Goal: Task Accomplishment & Management: Manage account settings

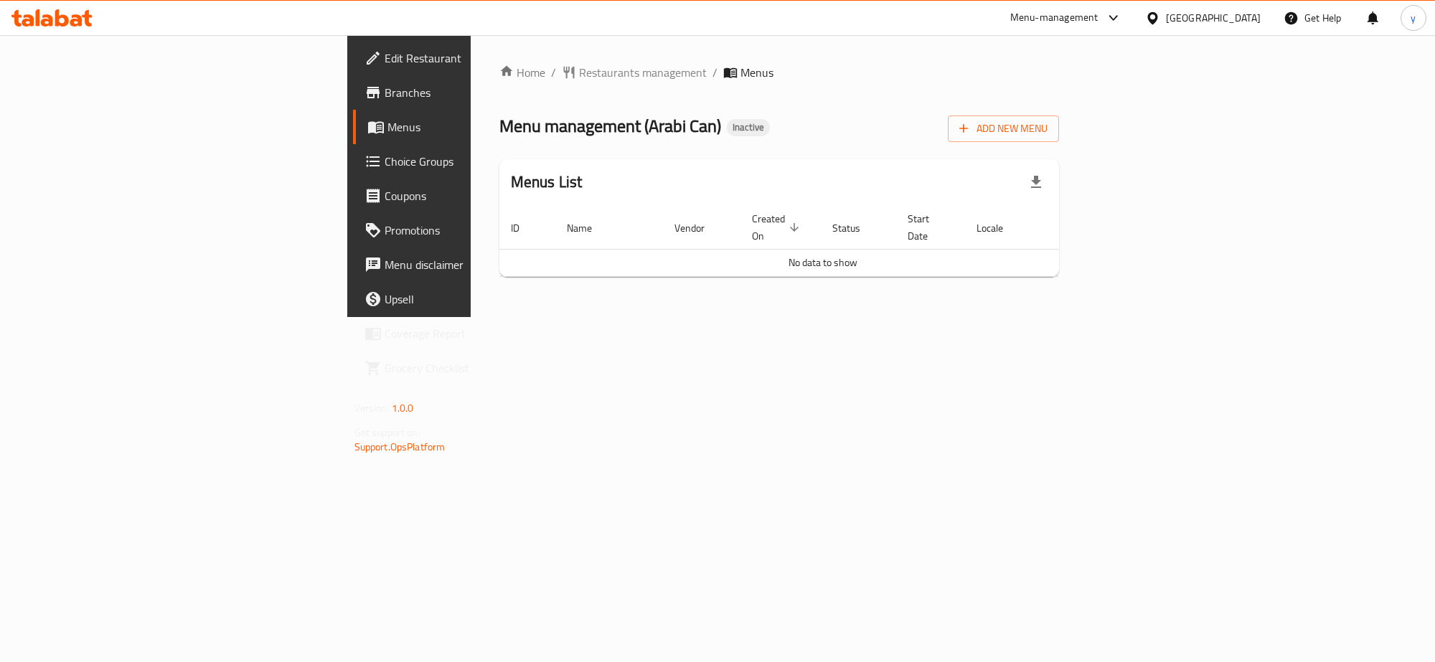
click at [1060, 92] on div "Home / Restaurants management / Menus Menu management ( Arabi Can ) Inactive Ad…" at bounding box center [779, 176] width 560 height 225
click at [1048, 133] on span "Add New Menu" at bounding box center [1004, 129] width 88 height 18
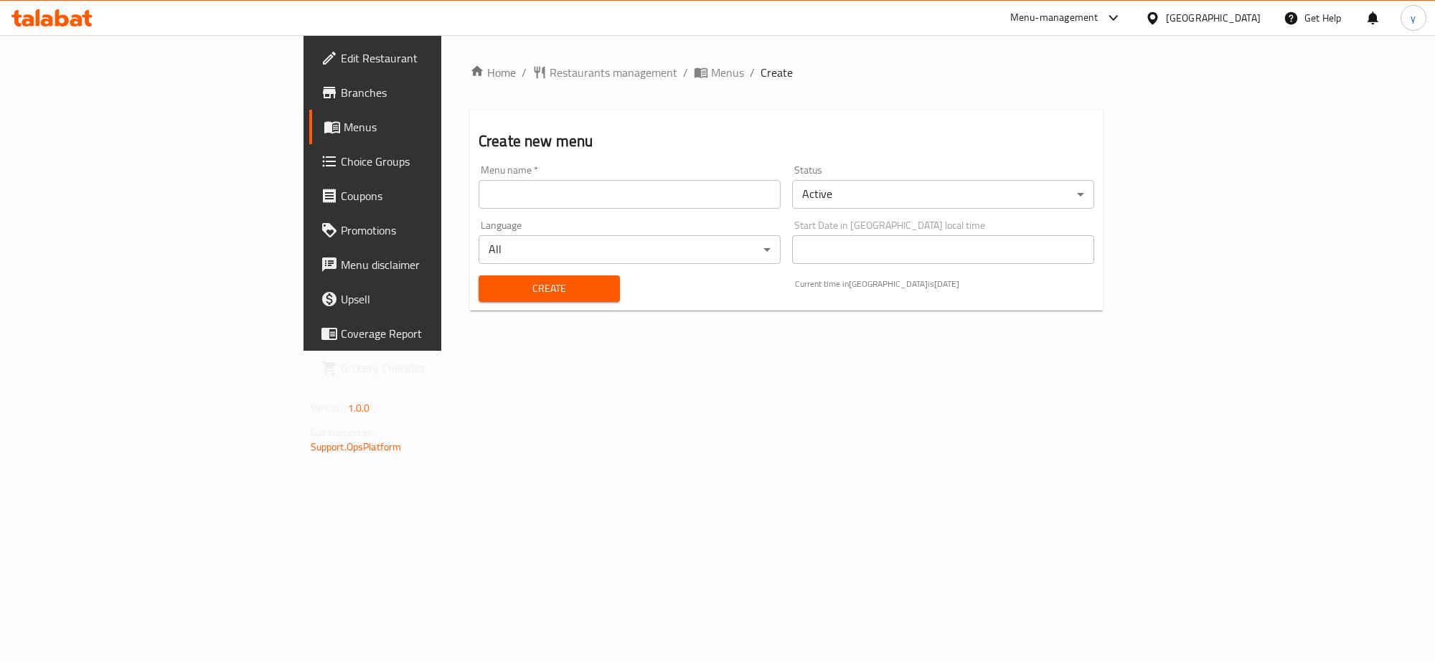
drag, startPoint x: 479, startPoint y: 209, endPoint x: 495, endPoint y: 187, distance: 27.7
click at [484, 202] on div "Menu name   * Menu name *" at bounding box center [630, 186] width 314 height 55
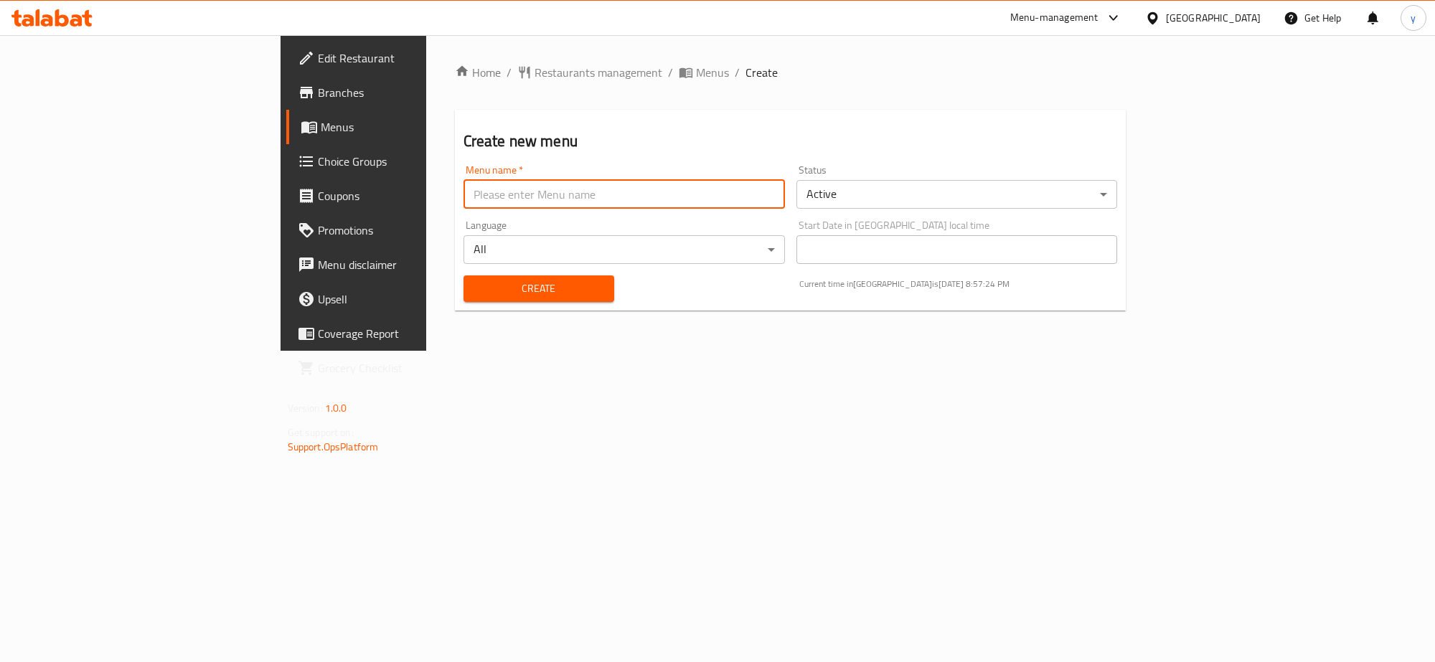
click at [495, 187] on input "text" at bounding box center [625, 194] width 322 height 29
type input "Husen"
click at [464, 277] on button "Create" at bounding box center [539, 289] width 151 height 27
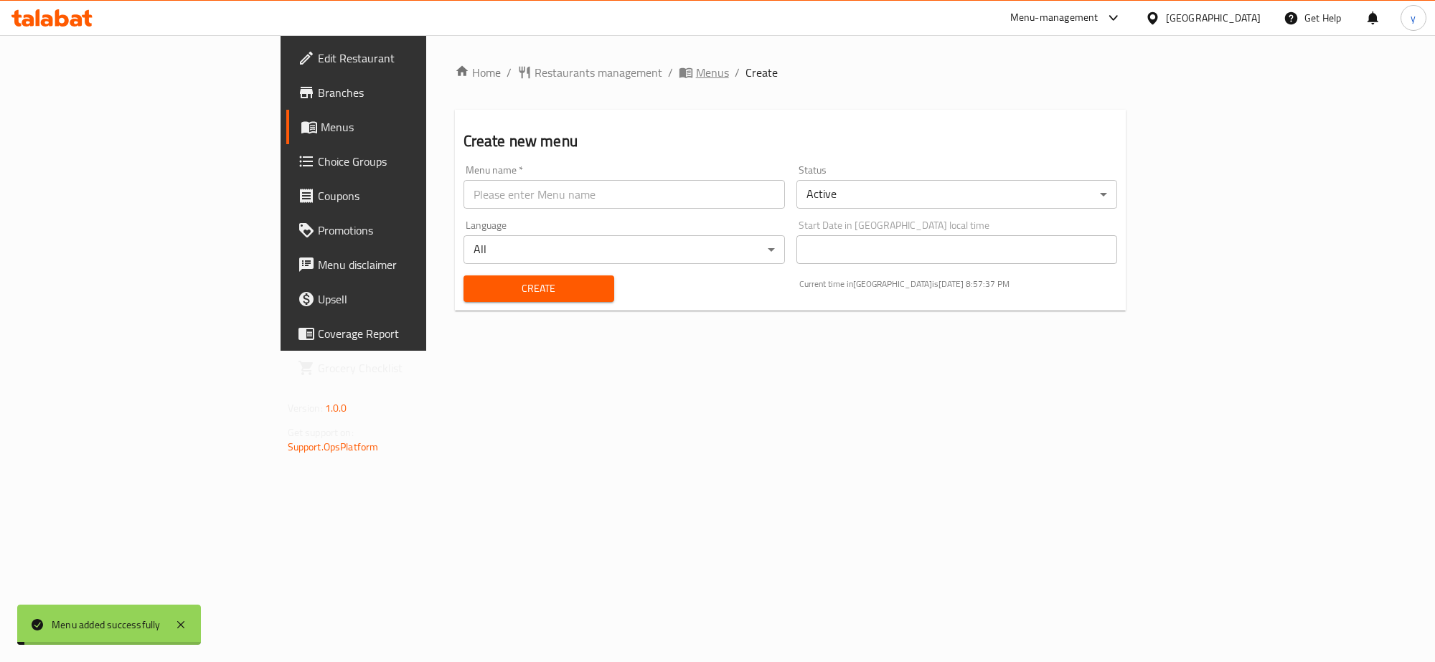
click at [696, 68] on span "Menus" at bounding box center [712, 72] width 33 height 17
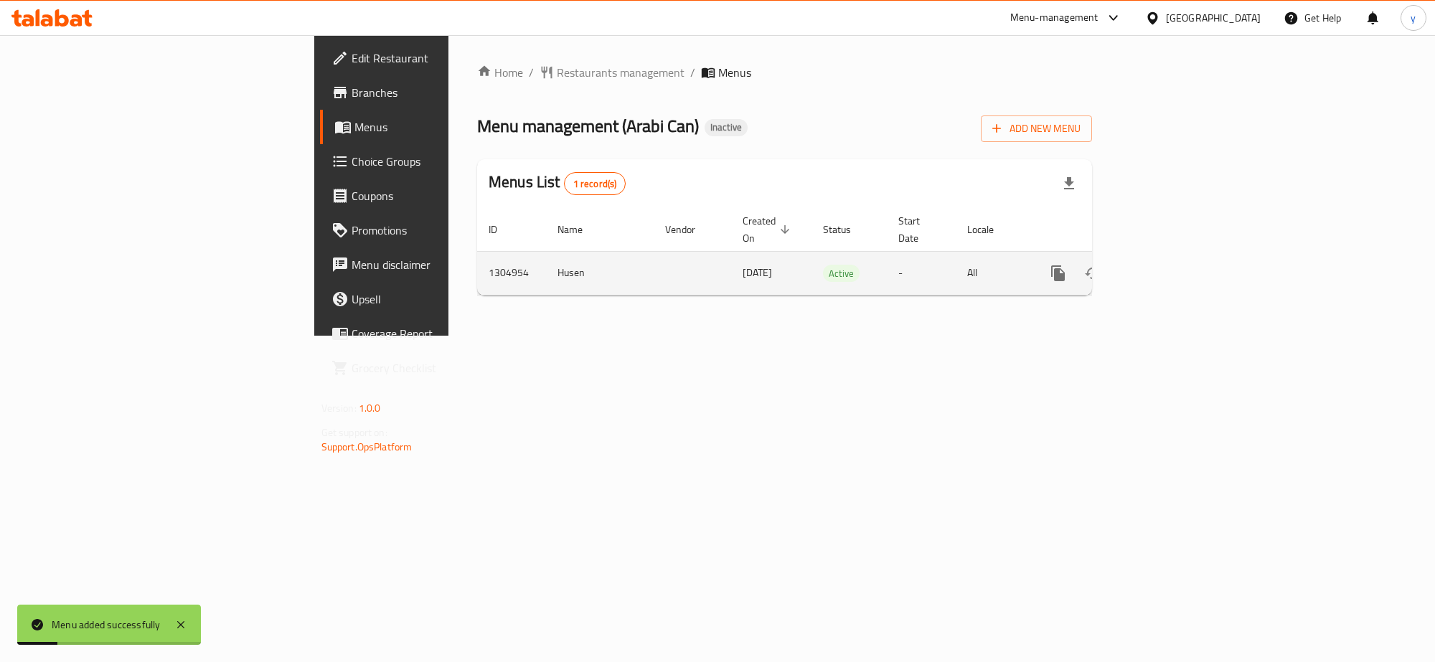
click at [1179, 256] on link "enhanced table" at bounding box center [1162, 273] width 34 height 34
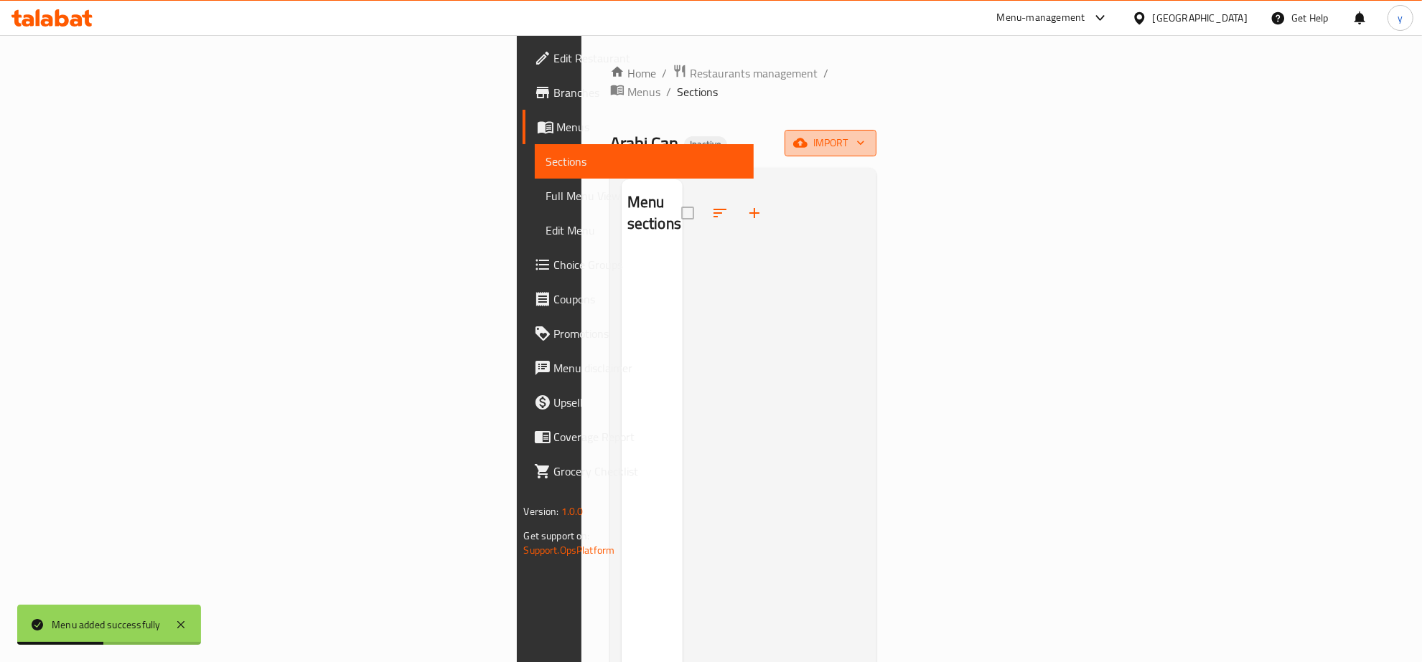
click at [865, 134] on span "import" at bounding box center [830, 143] width 69 height 18
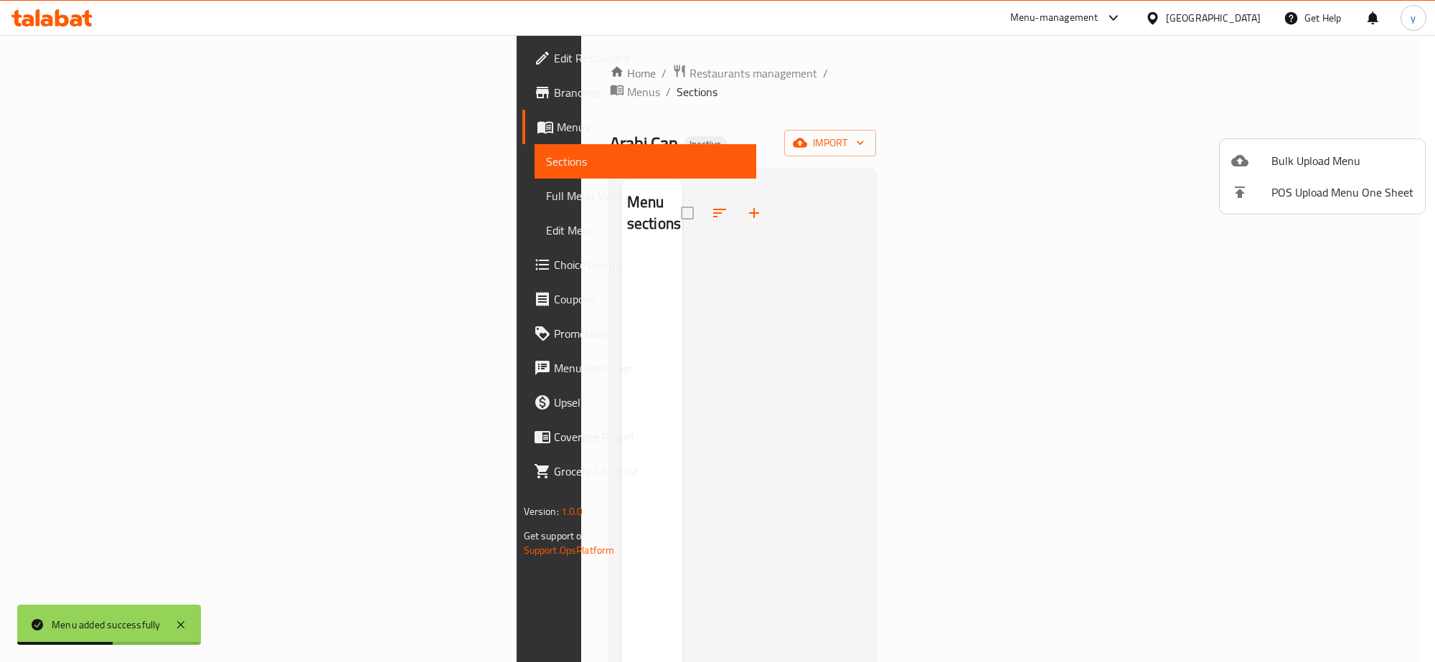
click at [1274, 144] on ul "Bulk Upload Menu POS Upload Menu One Sheet" at bounding box center [1322, 176] width 205 height 75
click at [1275, 153] on span "Bulk Upload Menu" at bounding box center [1343, 160] width 142 height 17
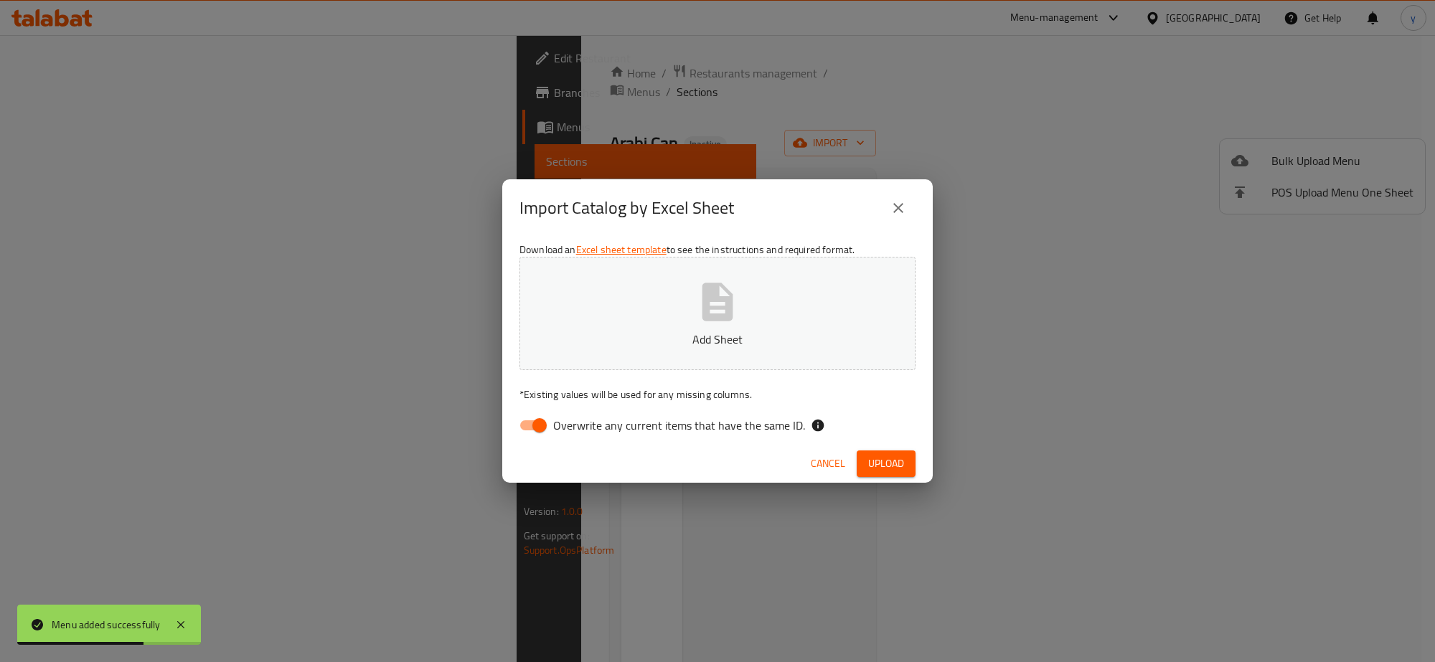
click at [527, 414] on input "Overwrite any current items that have the same ID." at bounding box center [540, 425] width 82 height 27
checkbox input "false"
click at [626, 296] on button "Add Sheet" at bounding box center [718, 313] width 396 height 113
click at [891, 441] on div "Download an Excel sheet template to see the instructions and required format. C…" at bounding box center [717, 341] width 431 height 208
click at [885, 482] on div "Cancel Upload" at bounding box center [717, 464] width 431 height 38
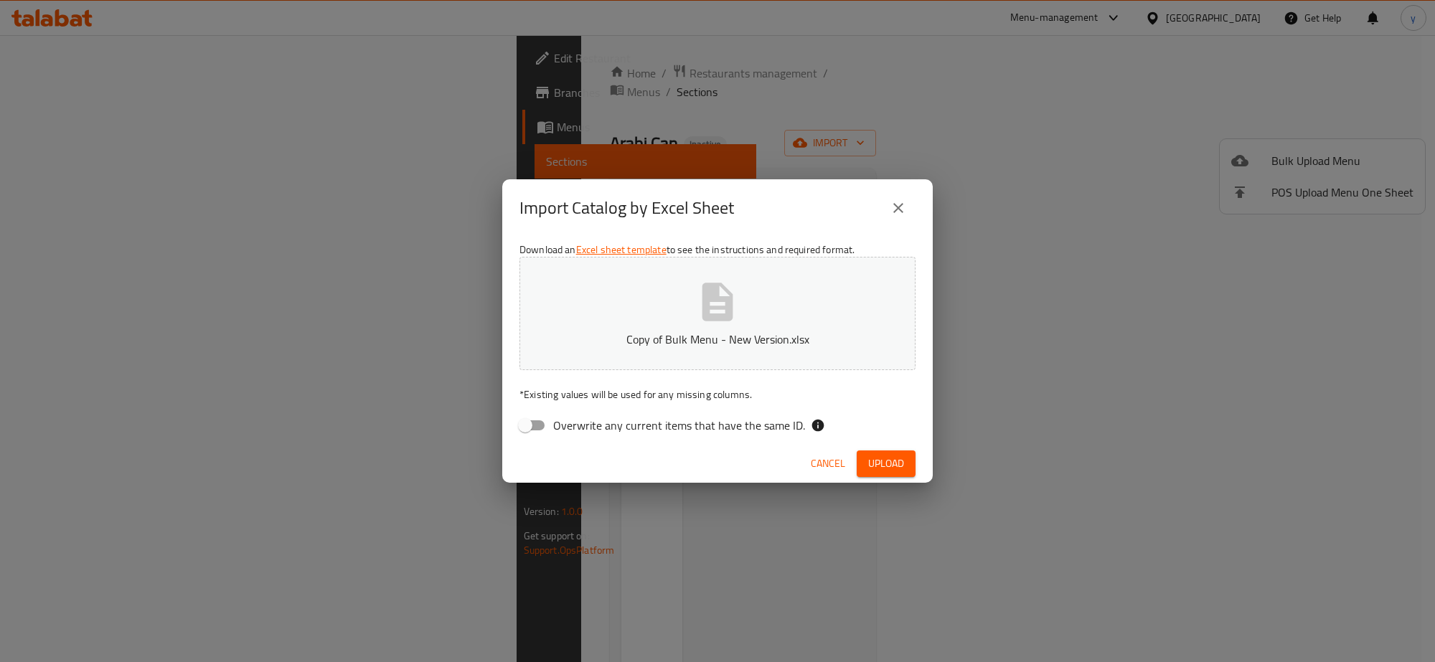
click at [901, 452] on button "Upload" at bounding box center [886, 464] width 59 height 27
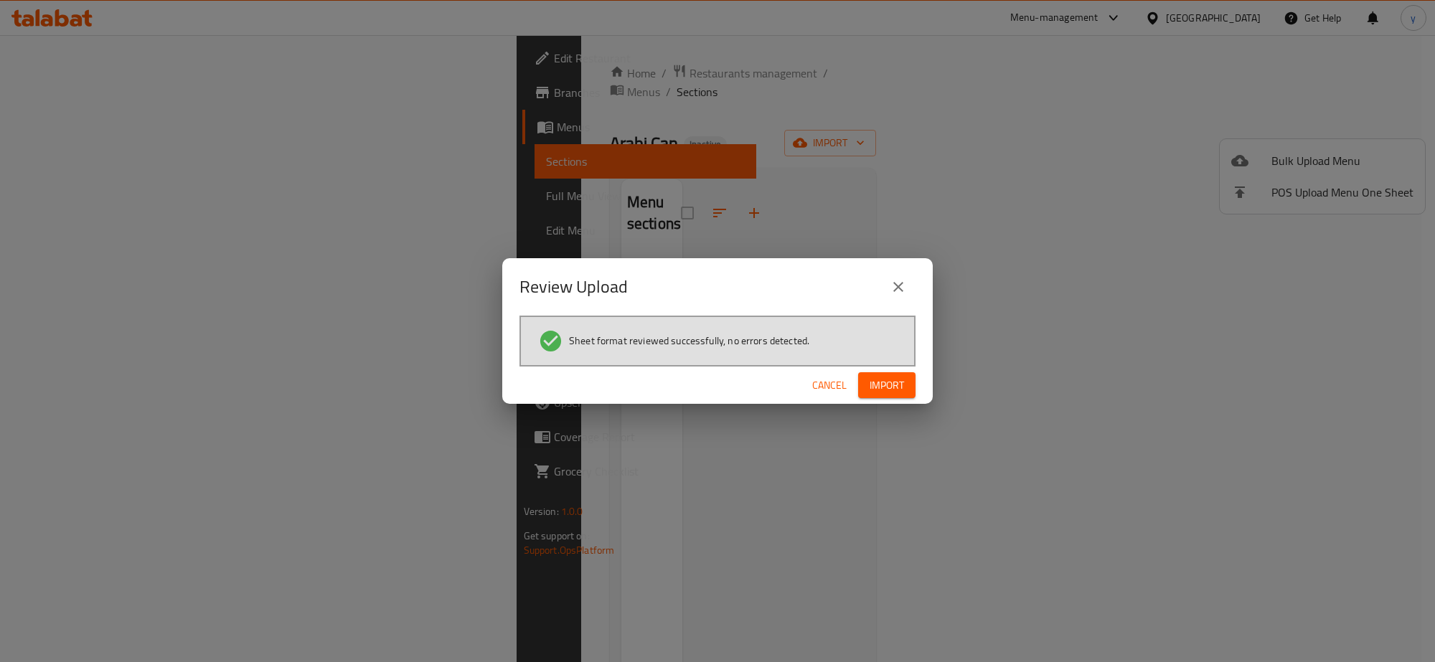
click at [858, 375] on button "Import" at bounding box center [886, 385] width 57 height 27
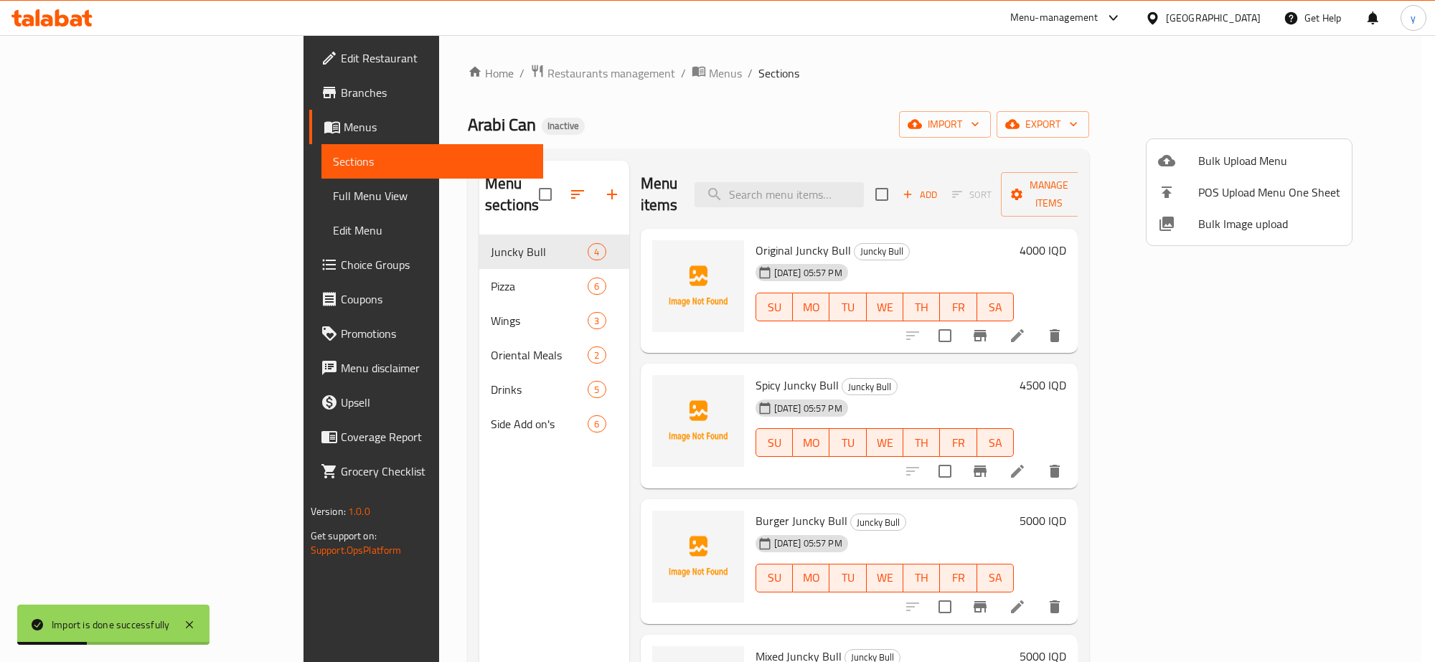
click at [440, 284] on div at bounding box center [717, 331] width 1435 height 662
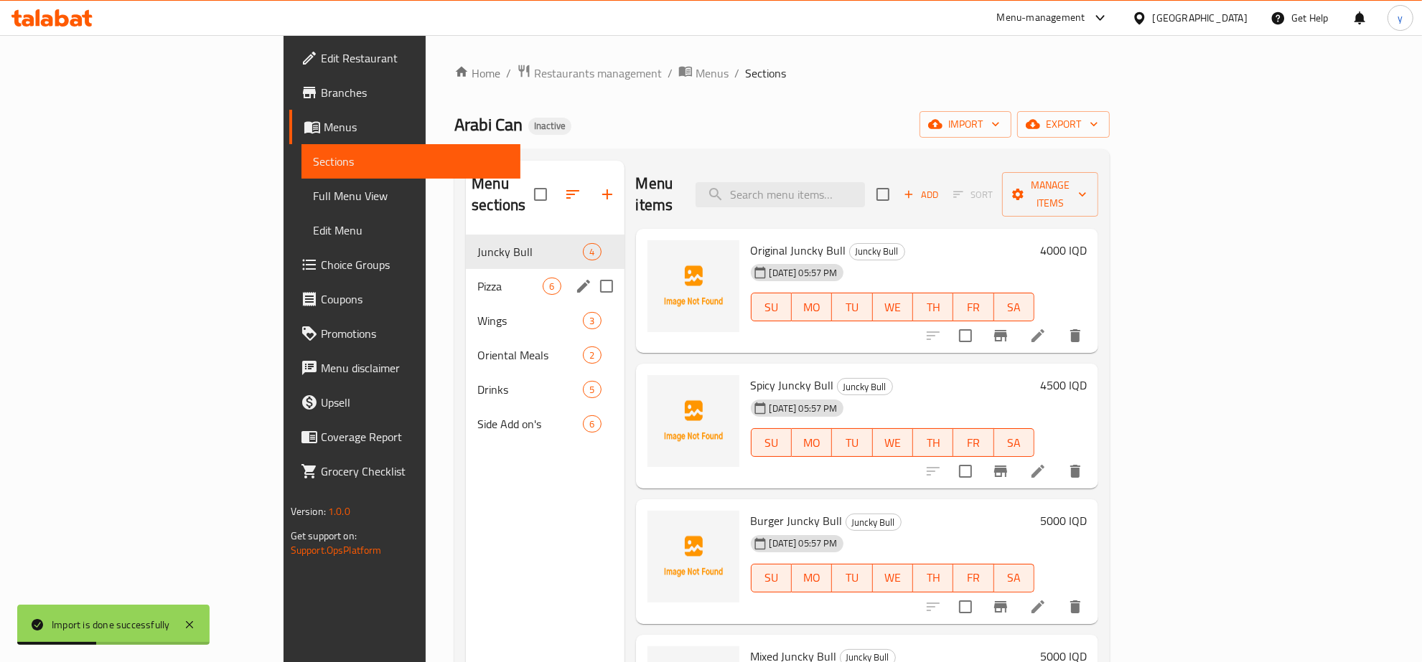
click at [477, 278] on span "Pizza" at bounding box center [509, 286] width 65 height 17
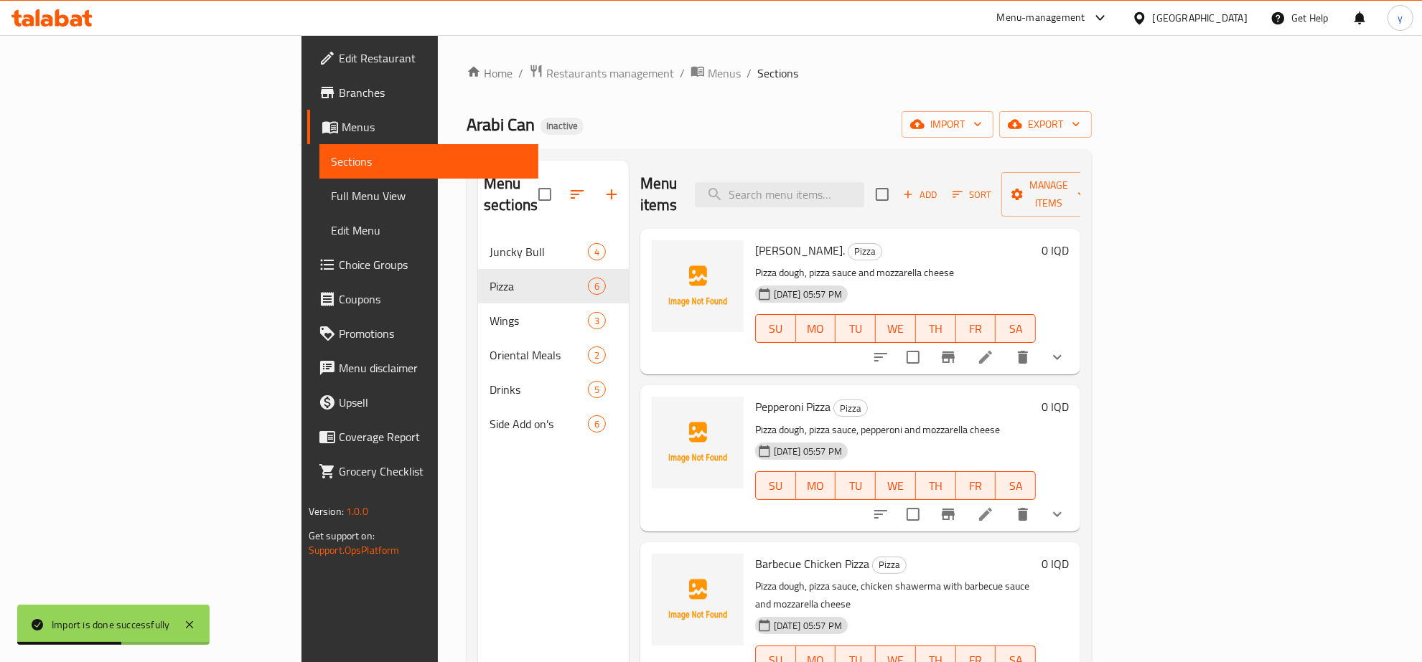
click at [331, 195] on span "Full Menu View" at bounding box center [429, 195] width 197 height 17
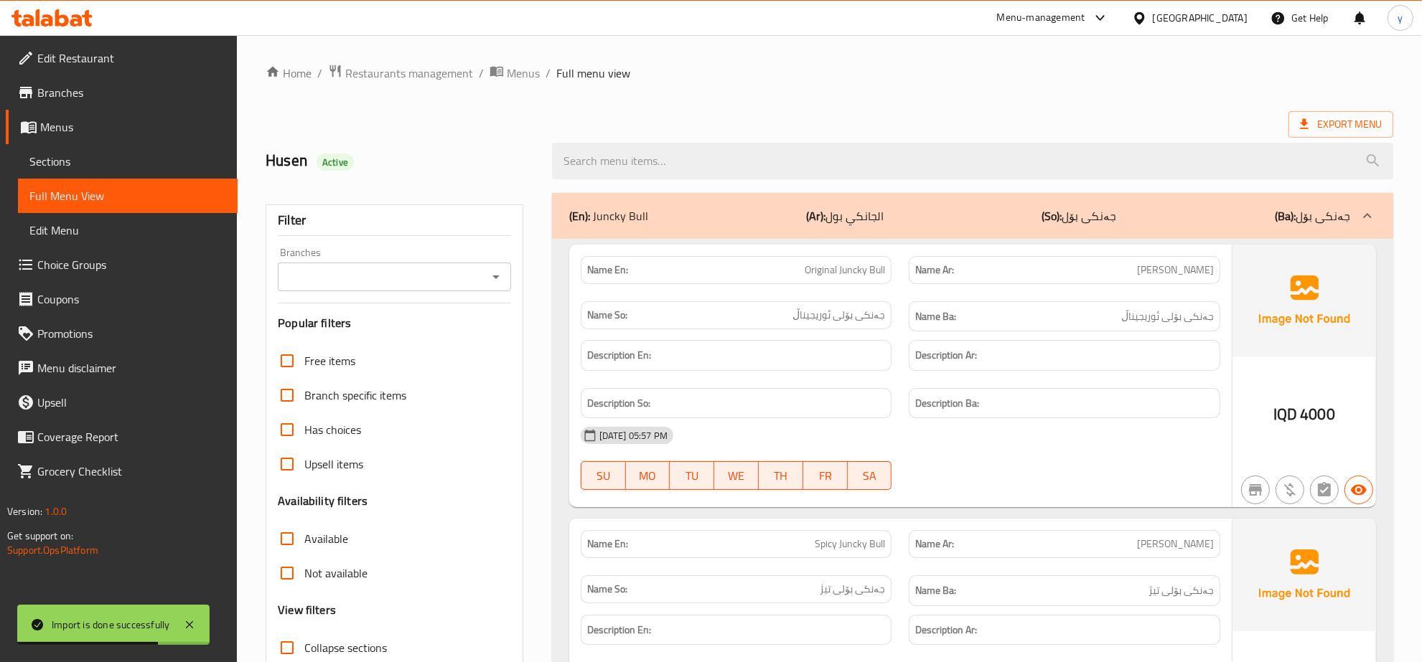
click at [495, 268] on icon "Open" at bounding box center [495, 276] width 17 height 17
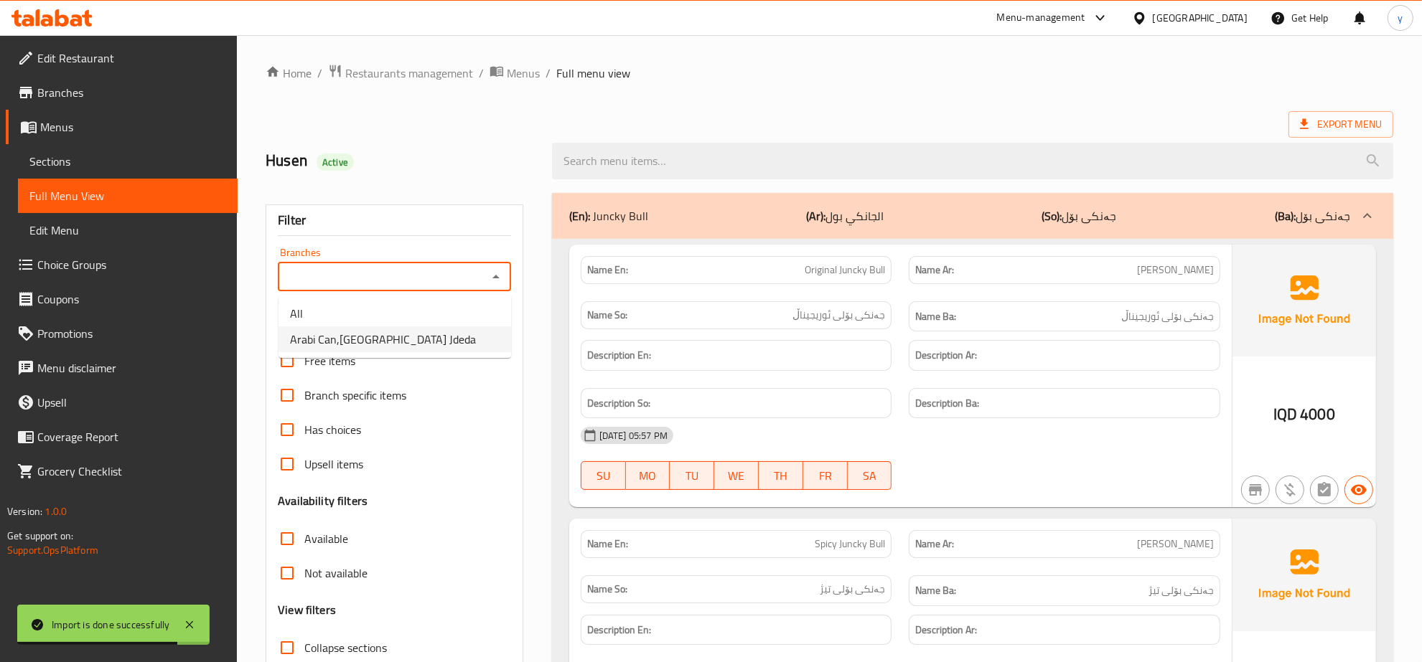
click at [429, 330] on li "Arabi Can,[GEOGRAPHIC_DATA] Jdeda" at bounding box center [394, 340] width 233 height 26
type input "Arabi Can,[GEOGRAPHIC_DATA] Jdeda"
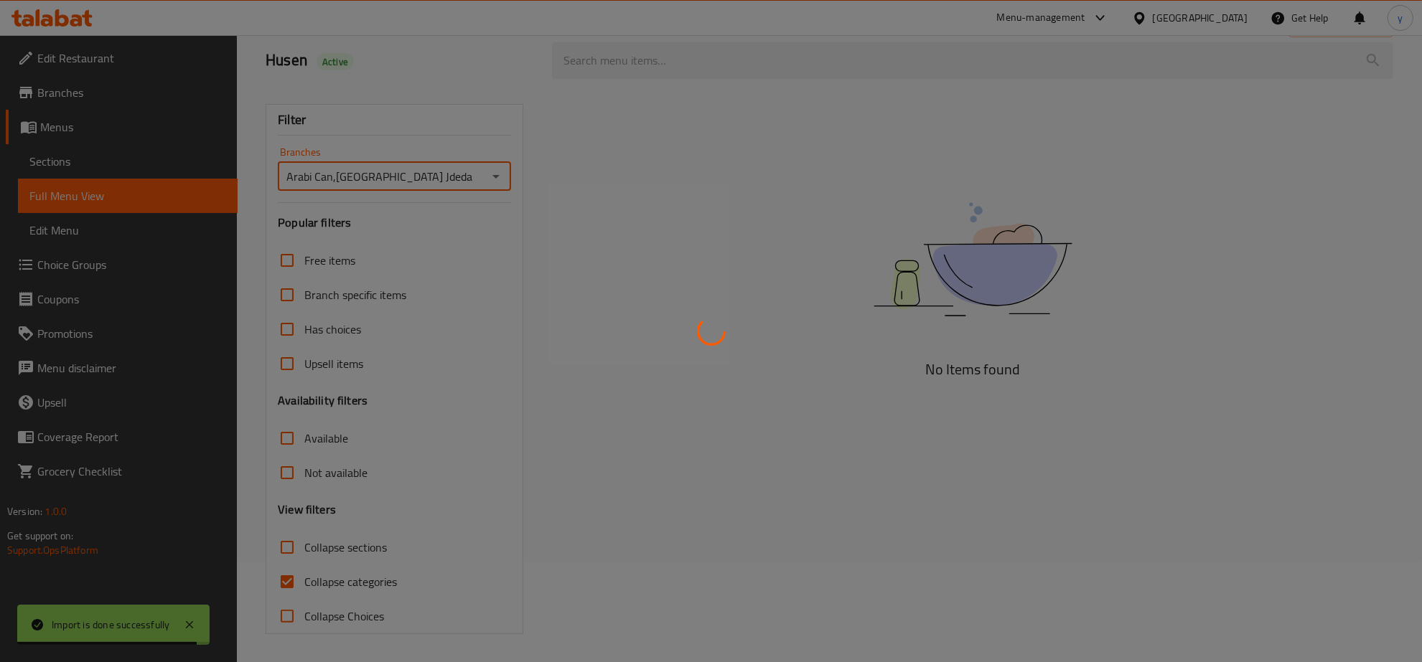
scroll to position [101, 0]
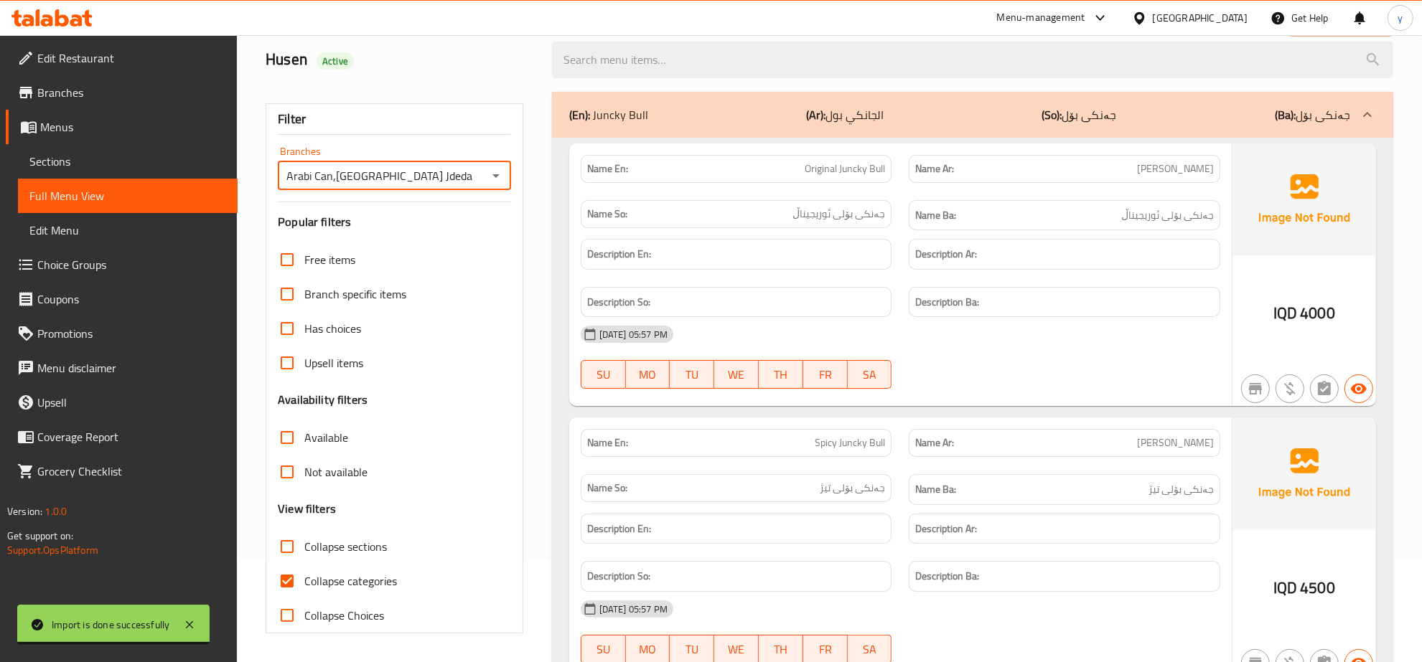
click at [282, 578] on input "Collapse categories" at bounding box center [287, 581] width 34 height 34
checkbox input "false"
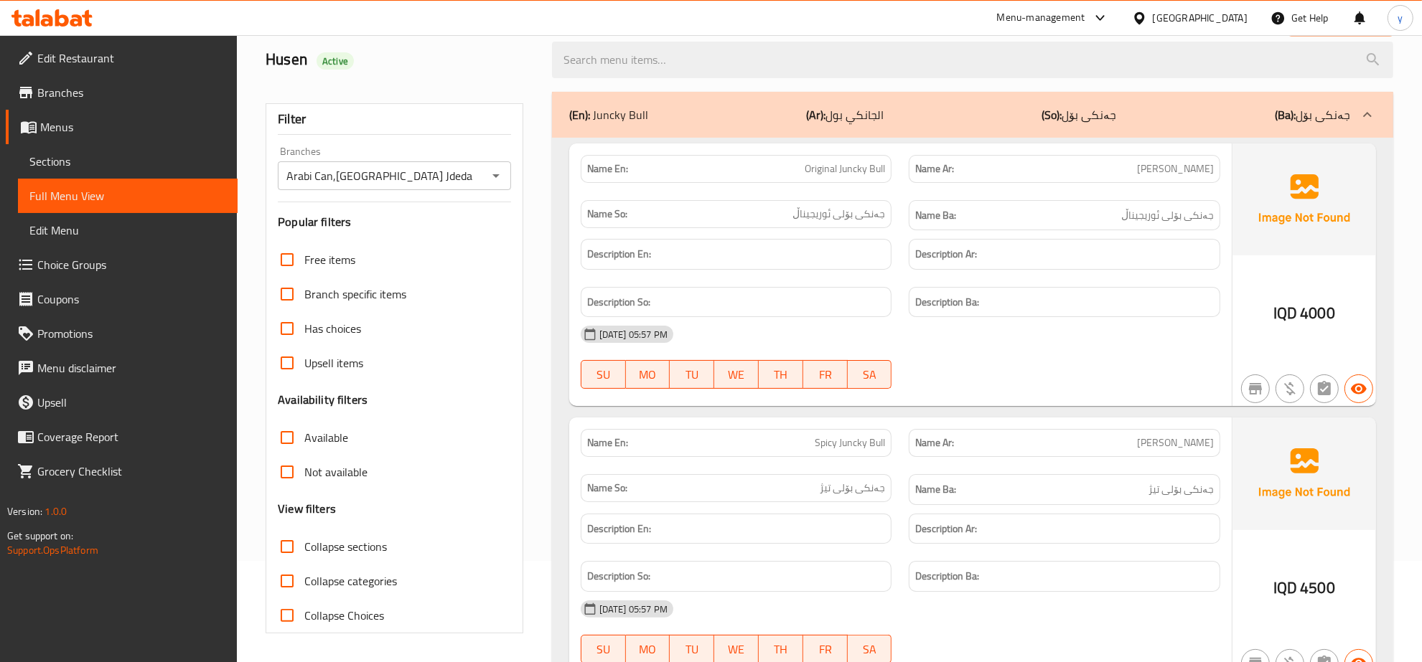
click at [284, 547] on input "Collapse sections" at bounding box center [287, 547] width 34 height 34
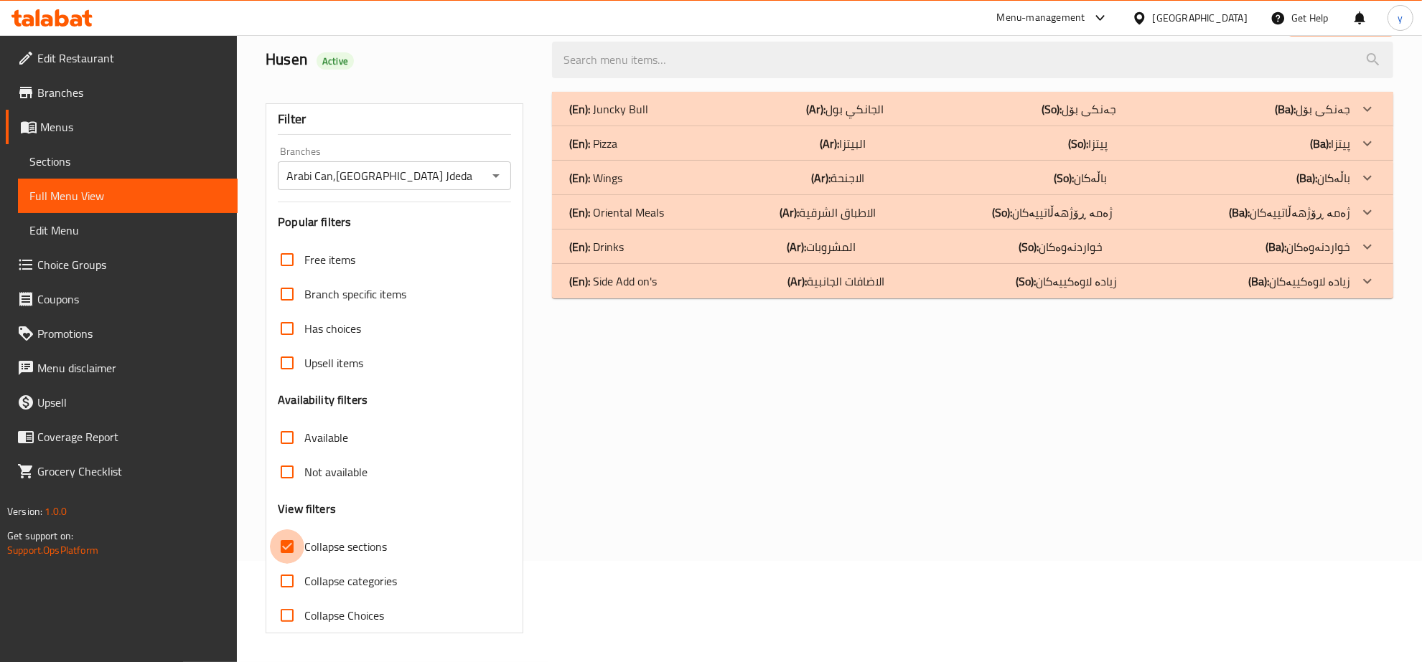
click at [291, 547] on input "Collapse sections" at bounding box center [287, 547] width 34 height 34
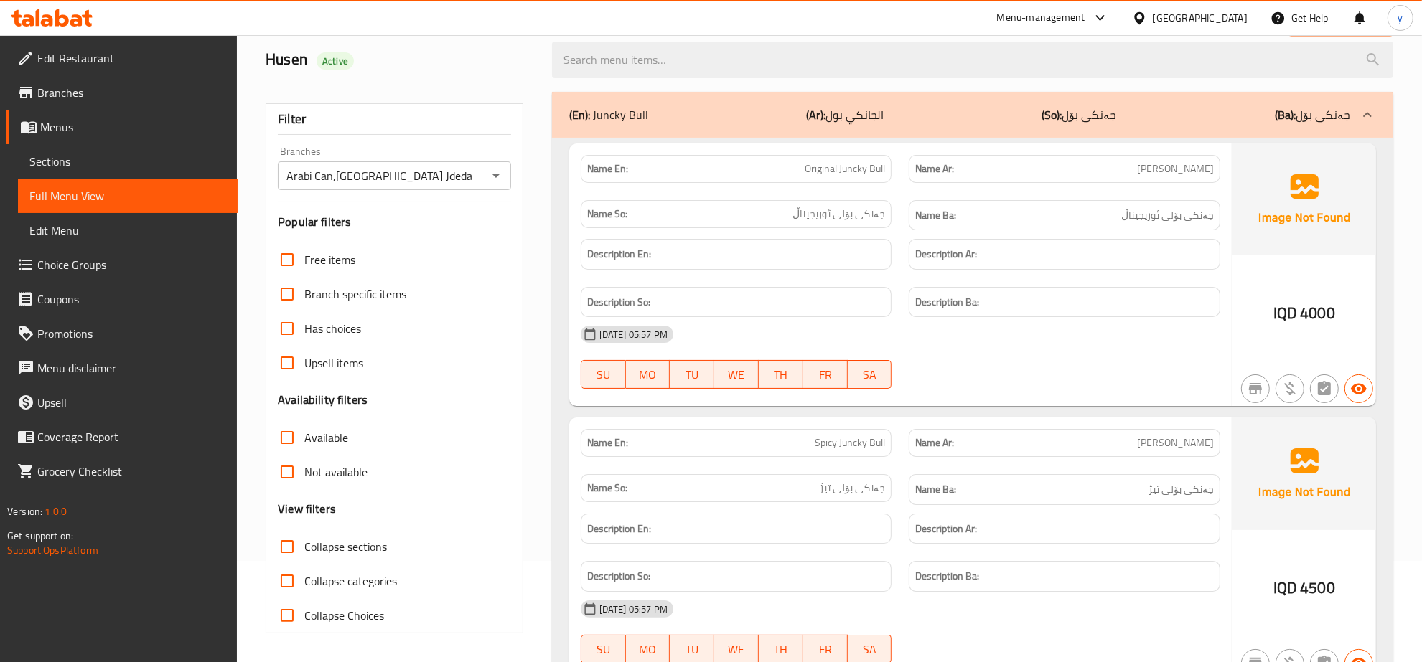
click at [306, 543] on span "Collapse sections" at bounding box center [345, 546] width 83 height 17
click at [304, 543] on input "Collapse sections" at bounding box center [287, 547] width 34 height 34
checkbox input "true"
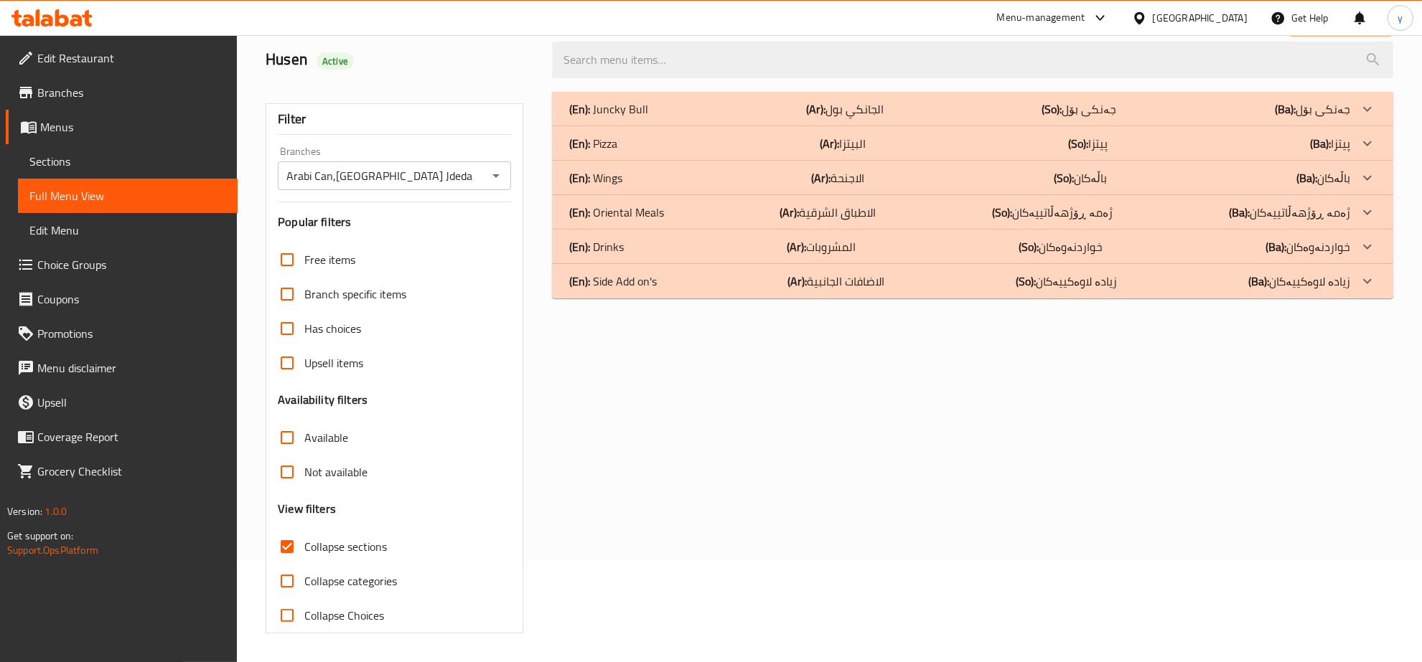
click at [708, 118] on div "(En): Side Add on's (Ar): الاضافات الجانبية (So): زیادە لاوەکییەکان (Ba): زیادە…" at bounding box center [959, 108] width 781 height 17
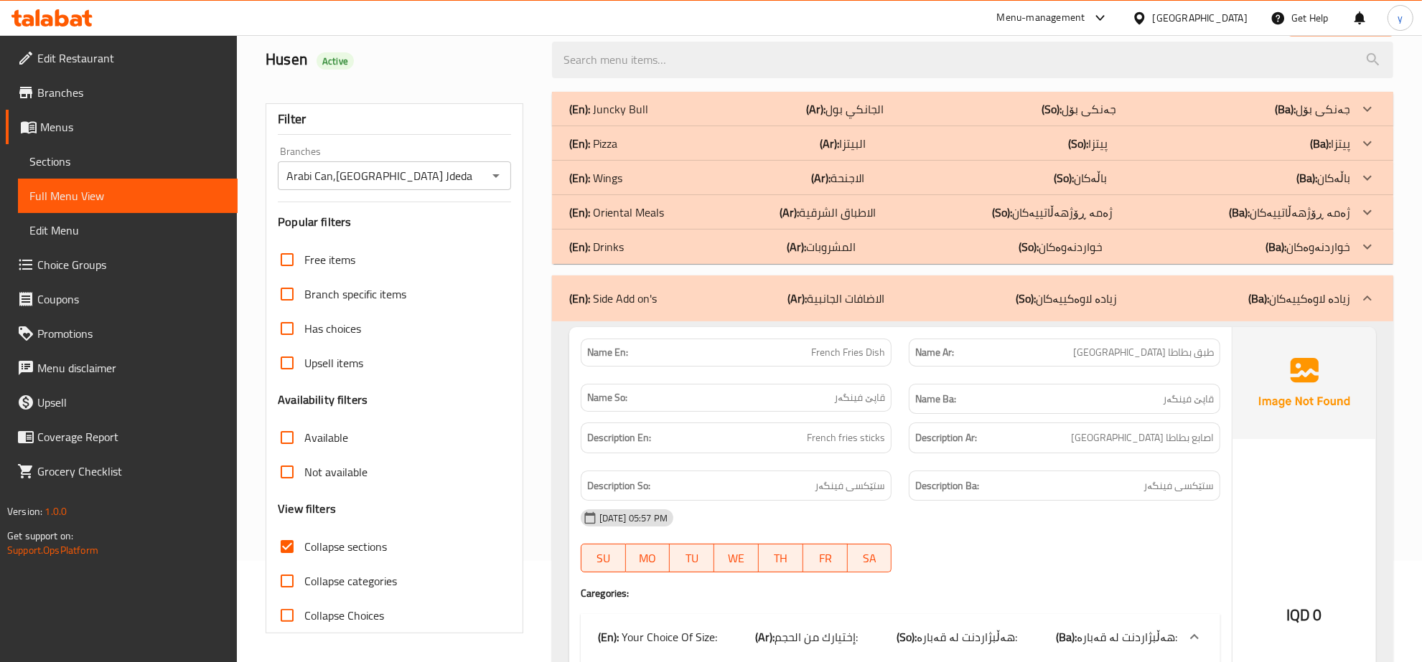
click at [721, 126] on div "(En): Drinks (Ar): المشروبات (So): خواردنەوەکان (Ba): خواردنەوەکان" at bounding box center [972, 109] width 841 height 34
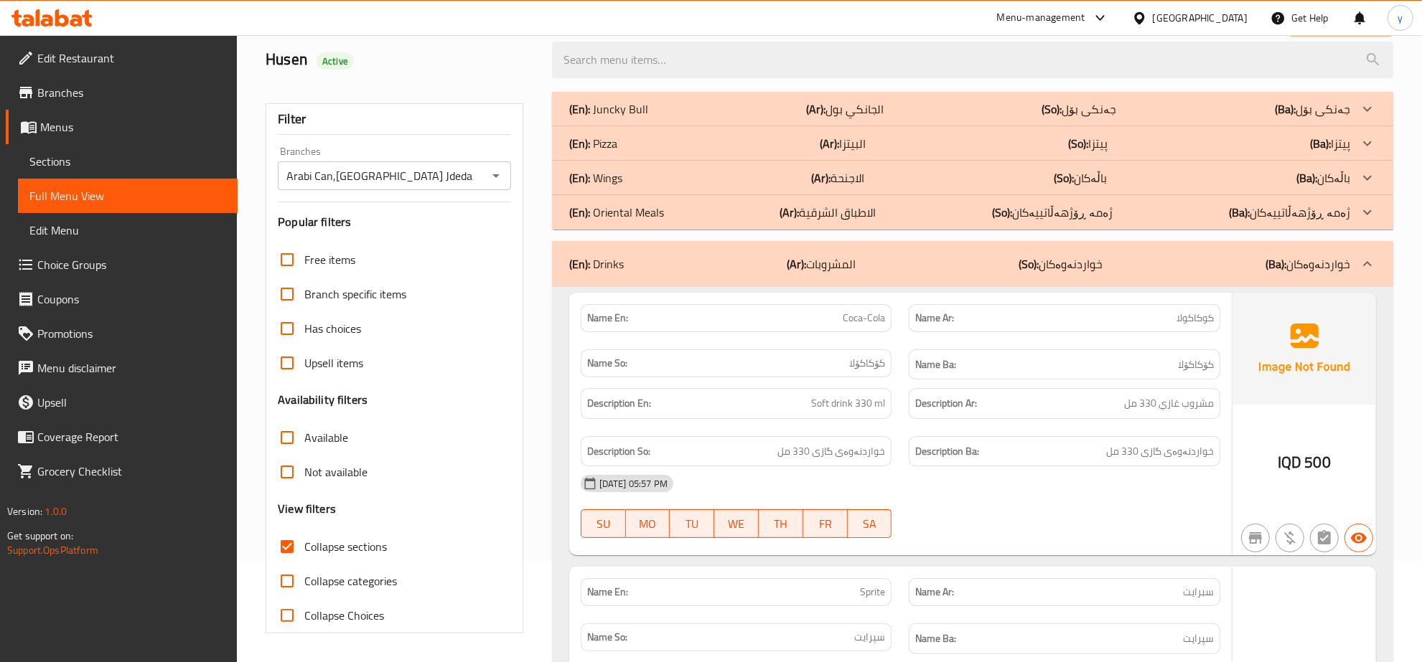
click at [733, 118] on div "(En): Oriental Meals (Ar): الاطباق الشرقية (So): ژەمە ڕۆژهەڵاتییەکان (Ba): ژەمە…" at bounding box center [959, 108] width 781 height 17
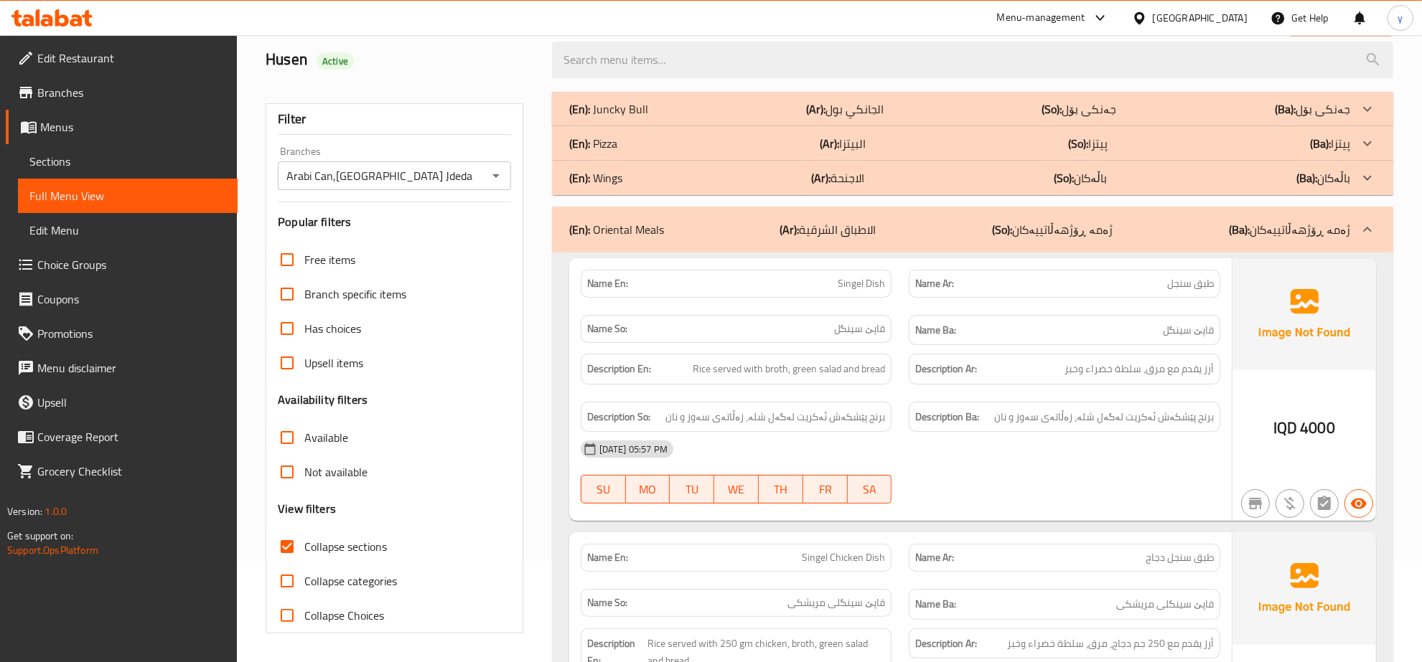
click at [731, 118] on div "(En): Wings (Ar): الاجنحة (So): باڵەکان (Ba): باڵەکان" at bounding box center [959, 108] width 781 height 17
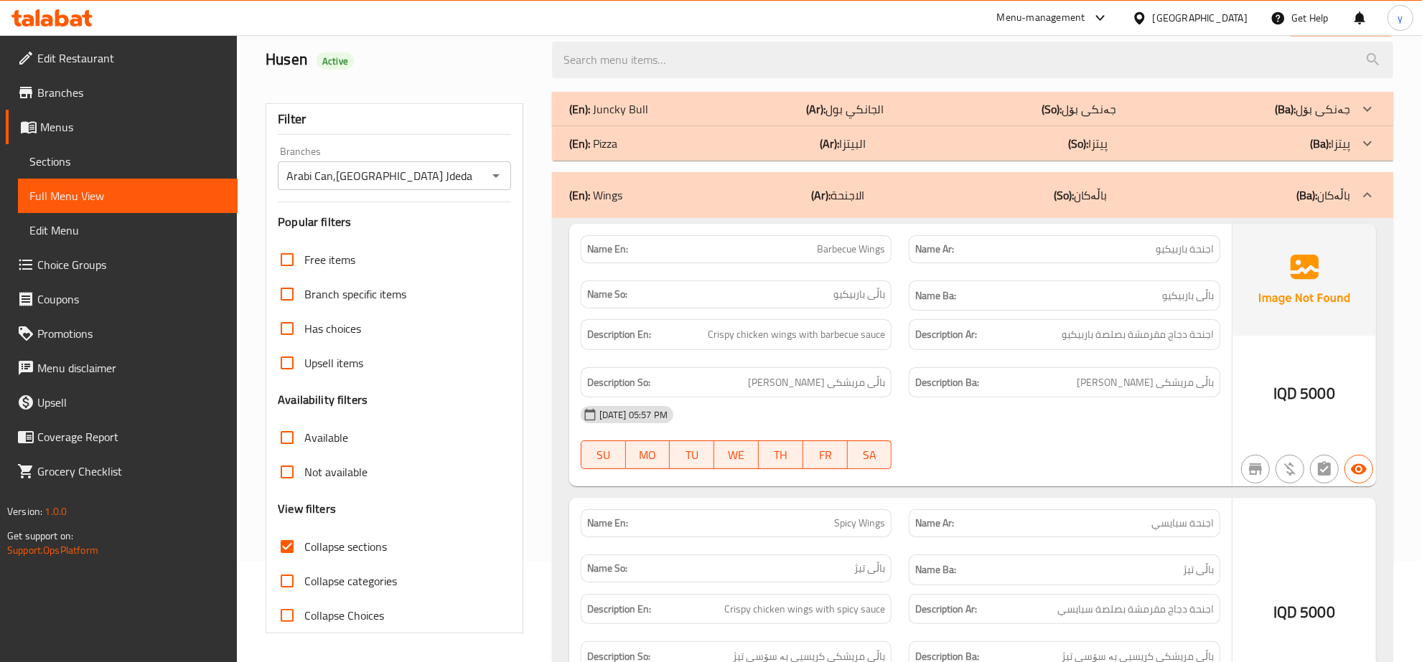
click at [729, 118] on div "(En): Pizza (Ar): البيتزا (So): پیتزا (Ba): پیتزا" at bounding box center [959, 108] width 781 height 17
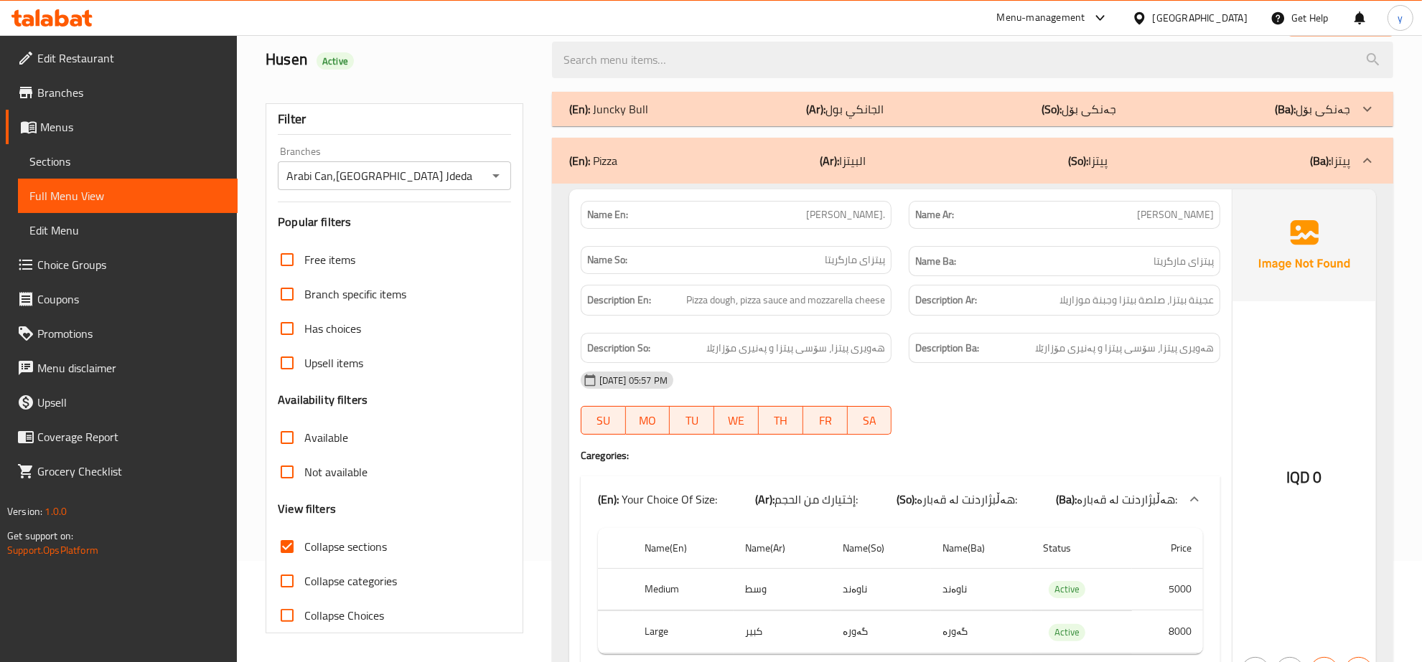
click at [732, 109] on div "(En): Juncky Bull (Ar): الجانكي بول (So): جەنکی بۆل (Ba): جەنکی بۆل" at bounding box center [959, 108] width 781 height 17
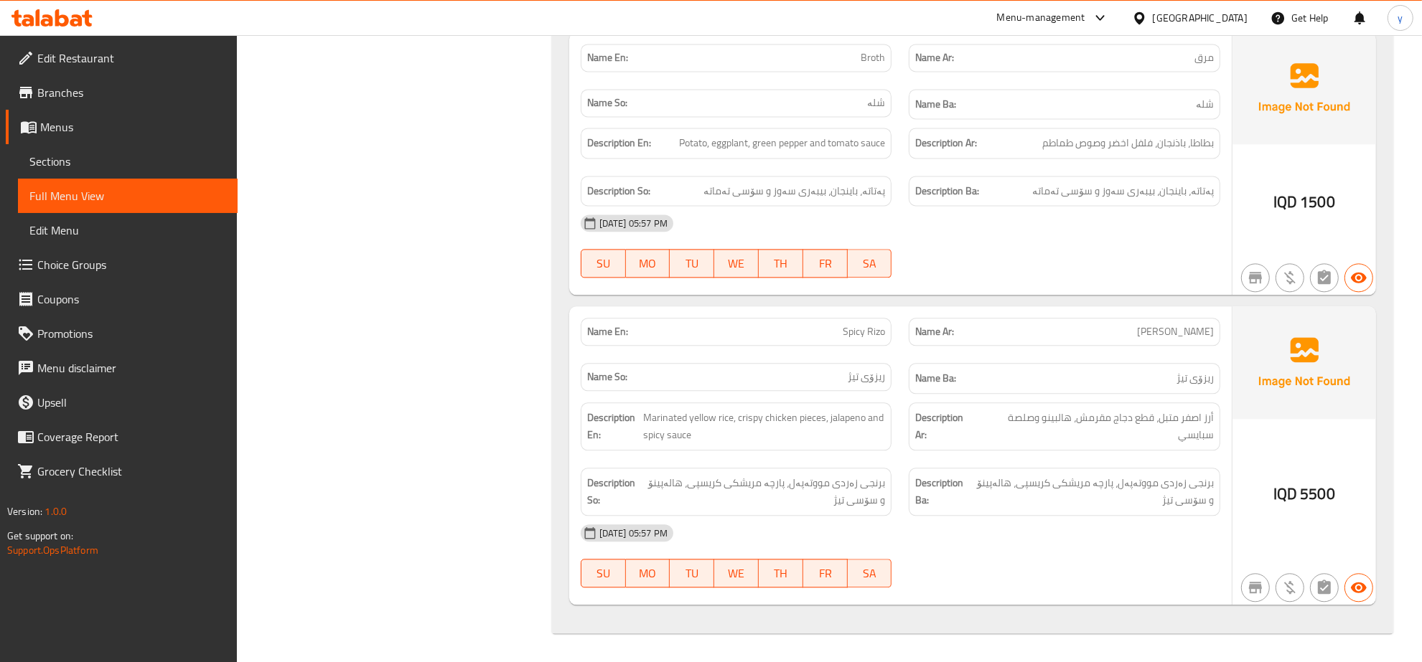
scroll to position [9058, 0]
click at [136, 160] on span "Sections" at bounding box center [127, 161] width 197 height 17
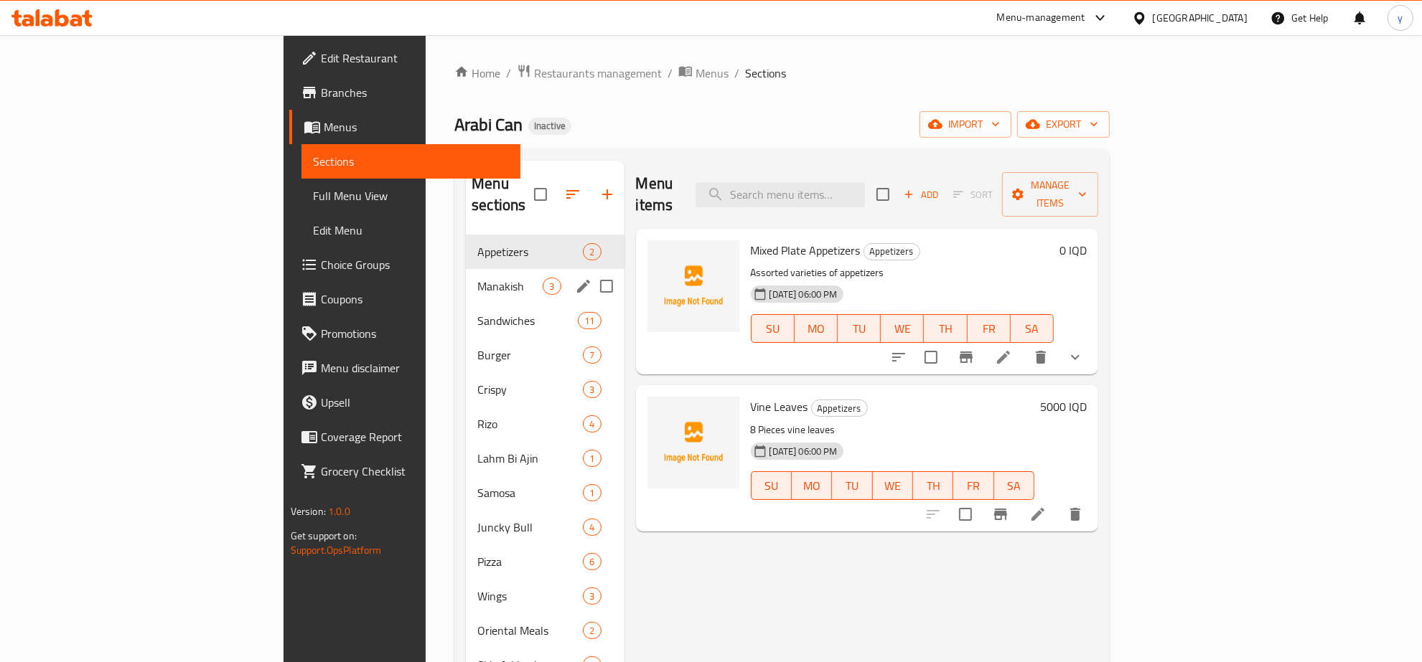
scroll to position [149, 0]
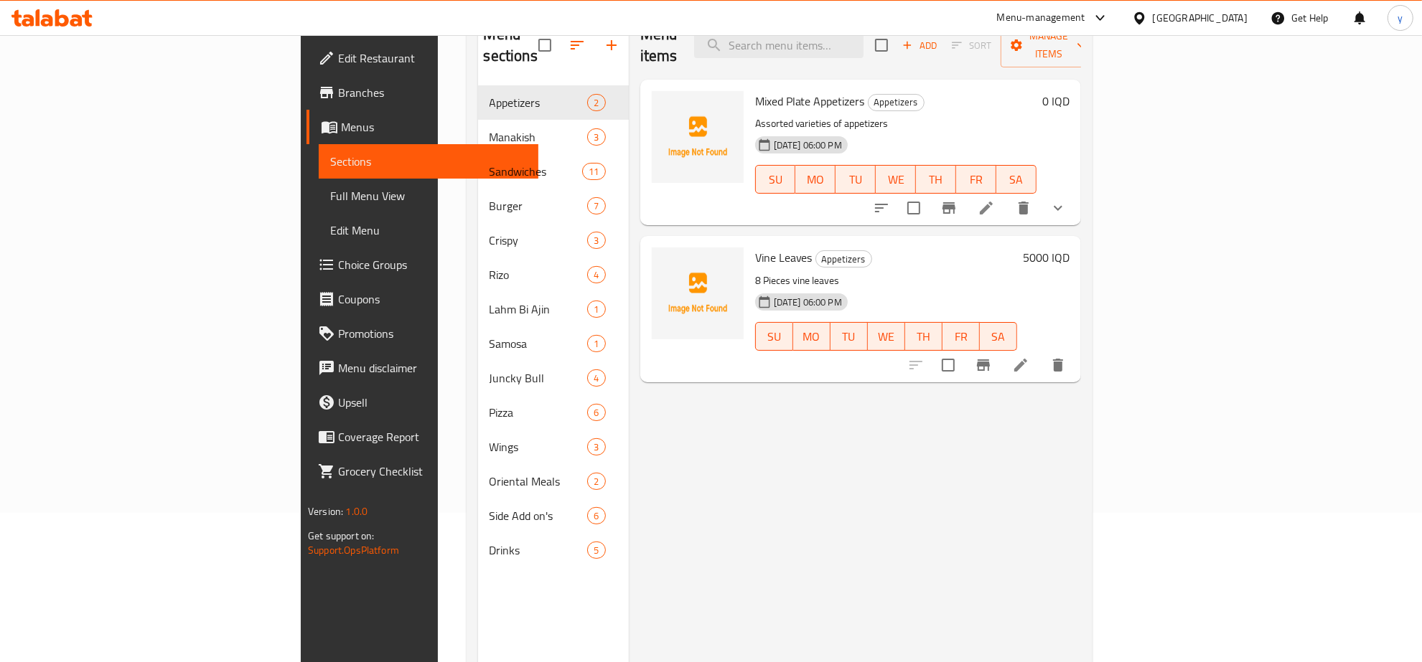
click at [330, 189] on span "Full Menu View" at bounding box center [428, 195] width 197 height 17
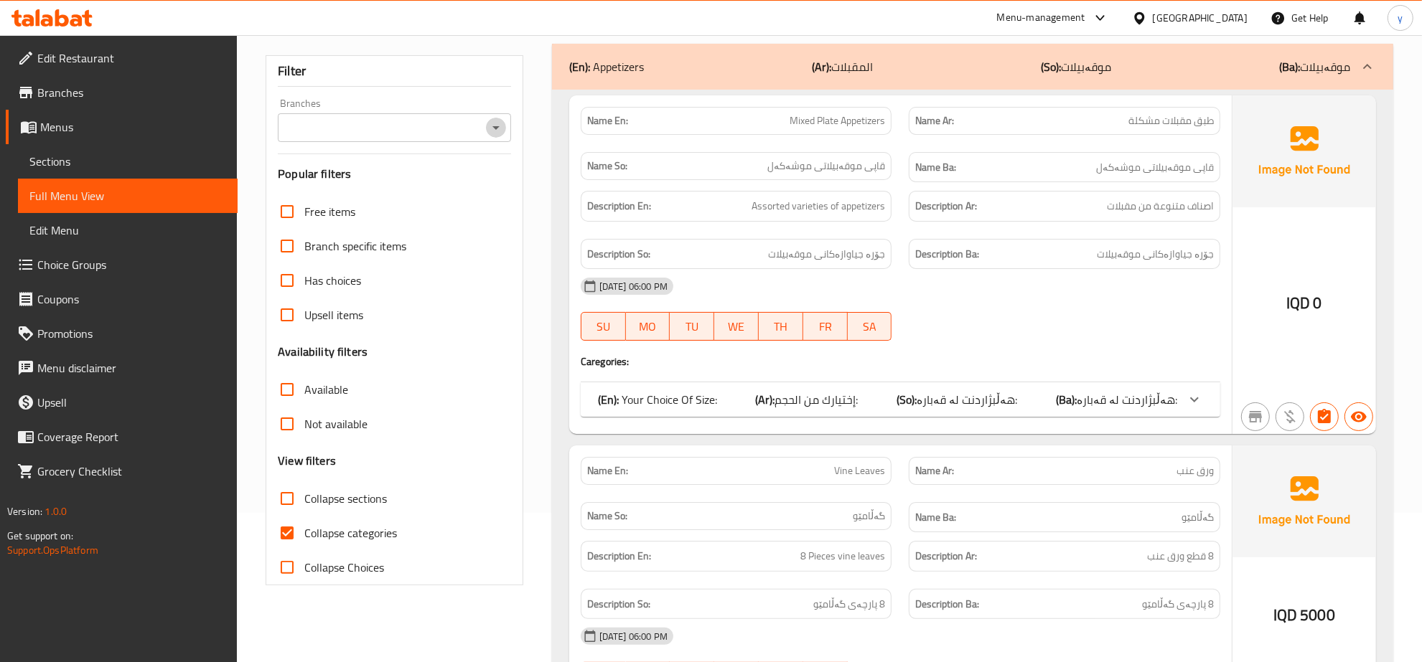
click at [489, 130] on icon "Open" at bounding box center [495, 127] width 17 height 17
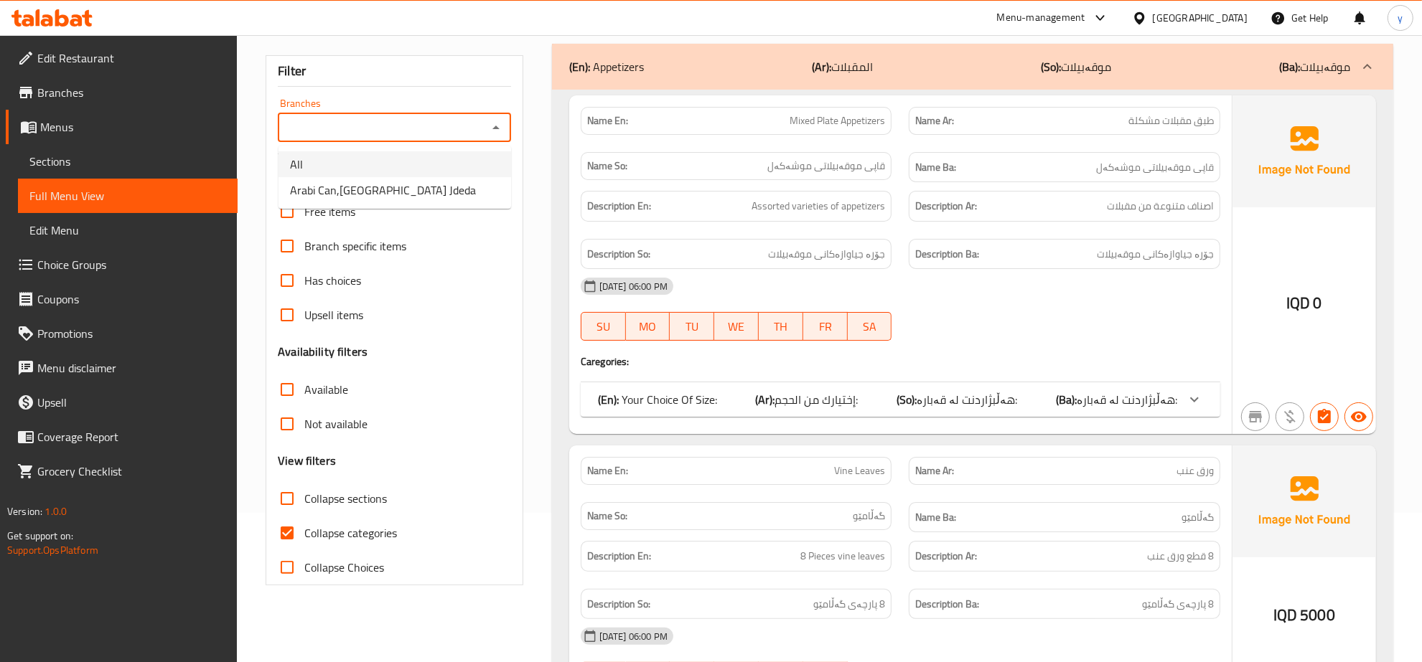
click at [416, 174] on li "All" at bounding box center [394, 164] width 233 height 26
click at [494, 121] on icon "Open" at bounding box center [495, 127] width 17 height 17
click at [429, 191] on li "Arabi Can,[GEOGRAPHIC_DATA] Jdeda" at bounding box center [394, 190] width 233 height 26
type input "Arabi Can,[GEOGRAPHIC_DATA] Jdeda"
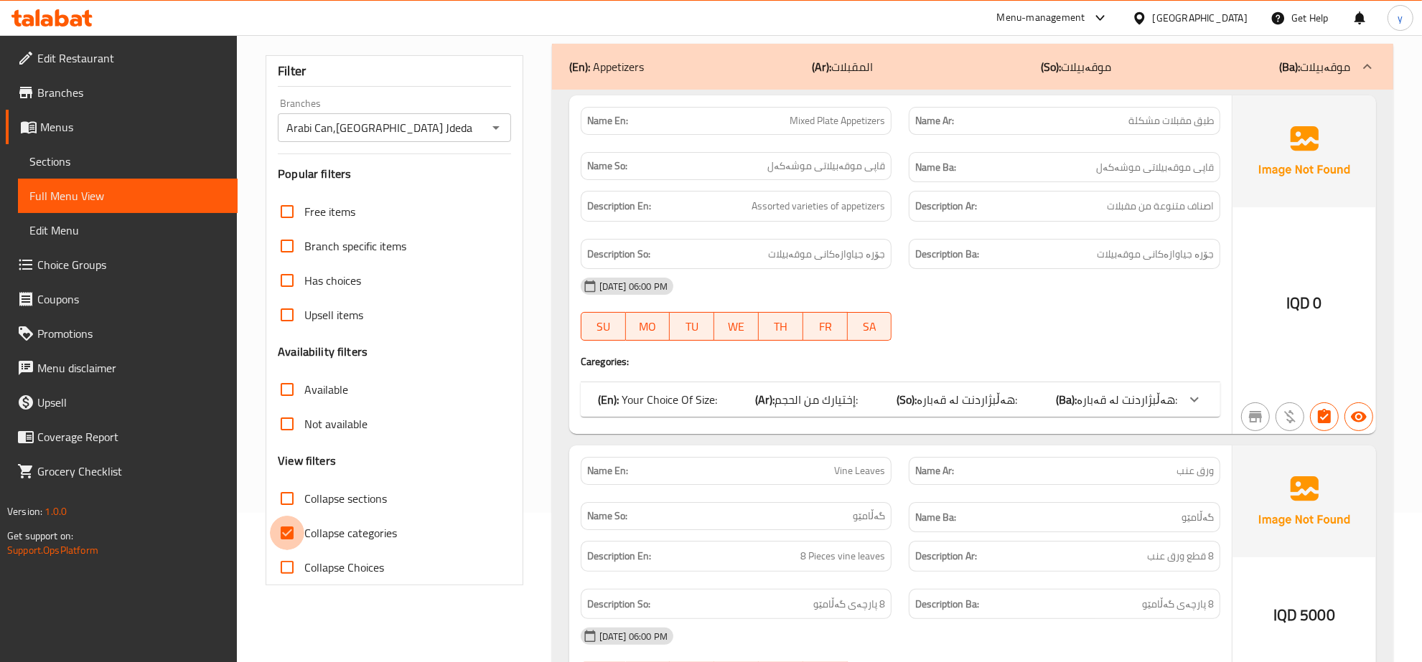
click at [281, 528] on input "Collapse categories" at bounding box center [287, 533] width 34 height 34
checkbox input "false"
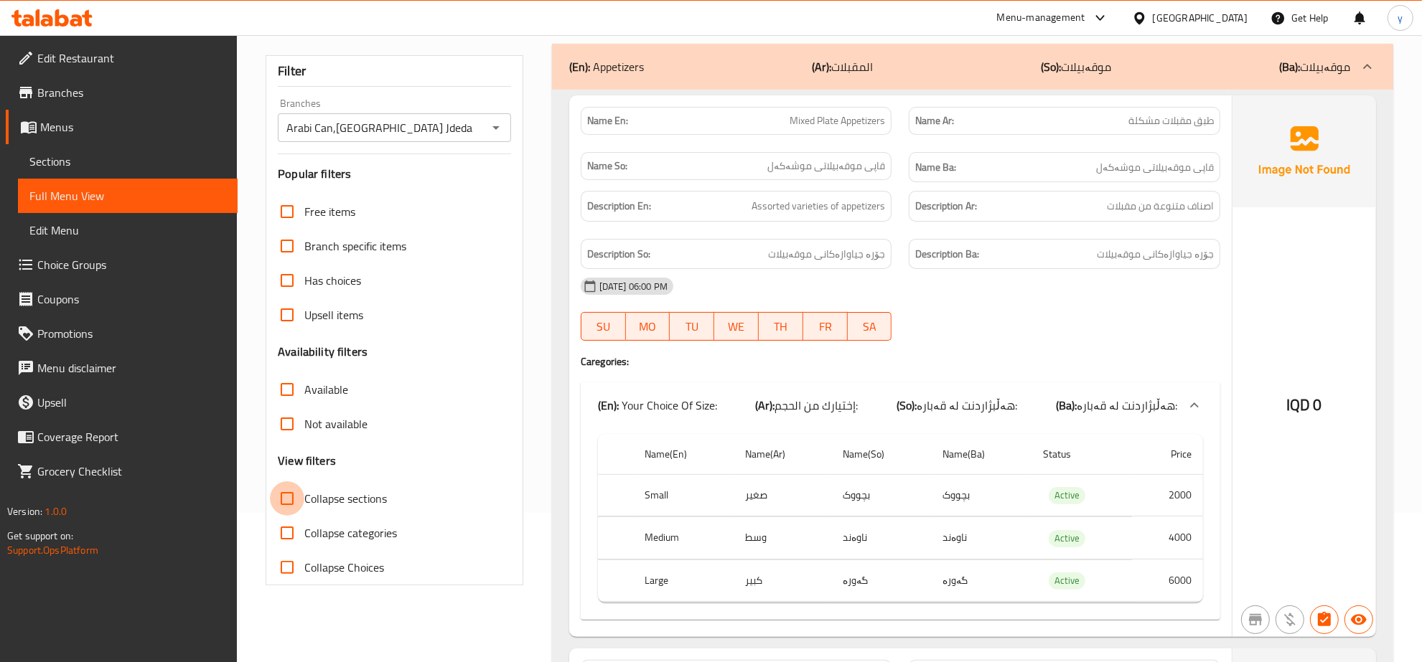
click at [287, 506] on input "Collapse sections" at bounding box center [287, 499] width 34 height 34
checkbox input "true"
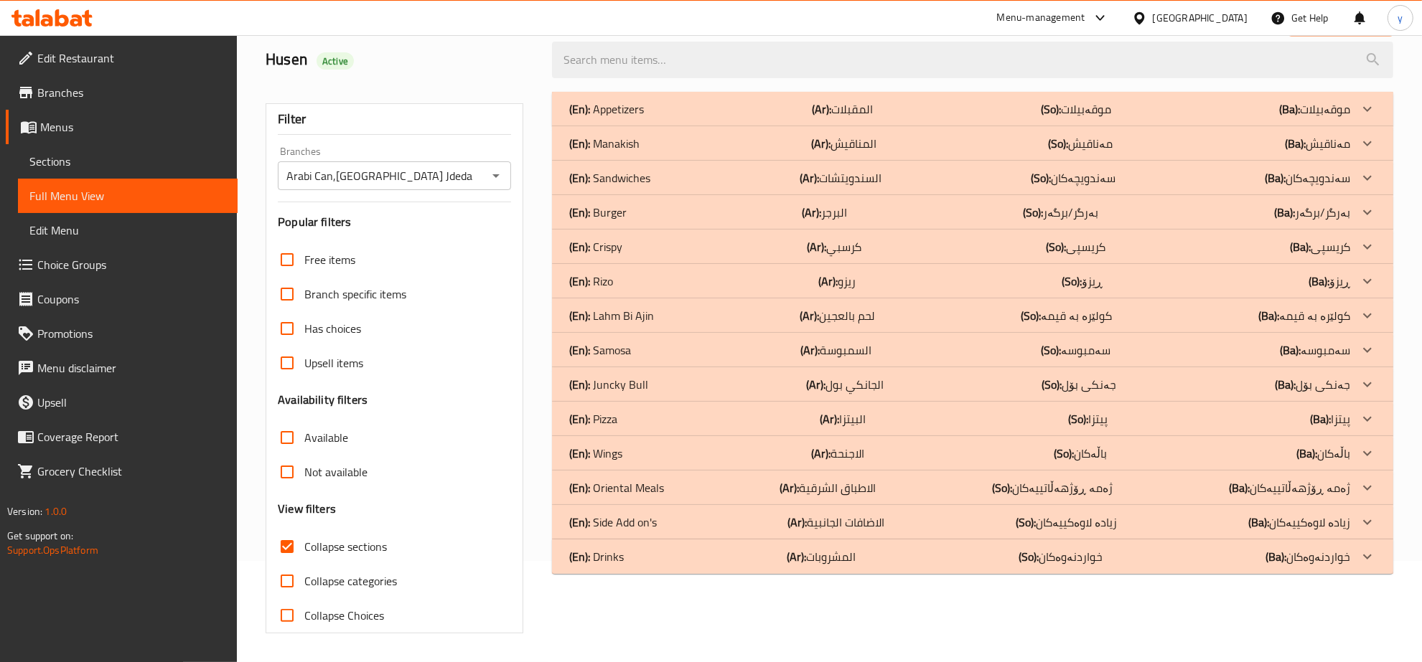
scroll to position [101, 0]
click at [628, 126] on div "(En): Drinks (Ar): المشروبات (So): خواردنەوەکان (Ba): خواردنەوەکان" at bounding box center [972, 109] width 841 height 34
click at [637, 126] on div "(En): Side Add on's (Ar): الاضافات الجانبية (So): زیادە لاوەکییەکان (Ba): زیادە…" at bounding box center [972, 109] width 841 height 34
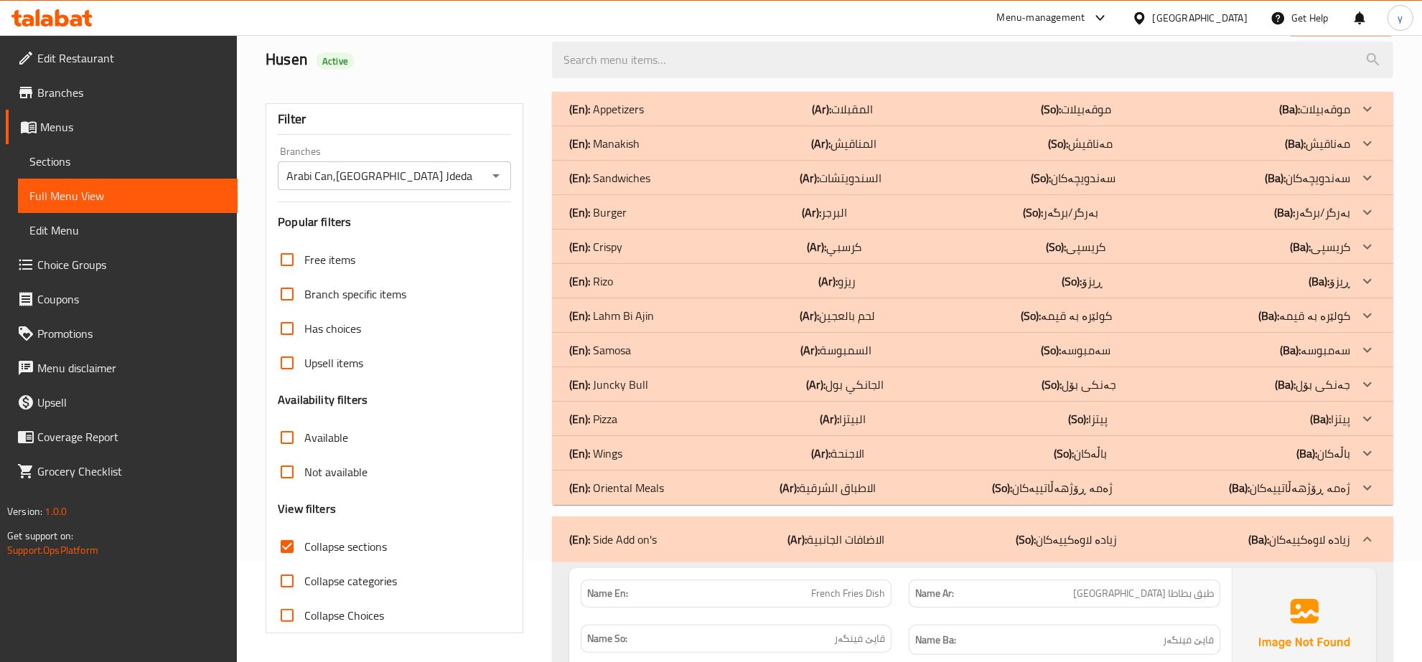
click at [644, 118] on p "(En): Oriental Meals" at bounding box center [606, 108] width 75 height 17
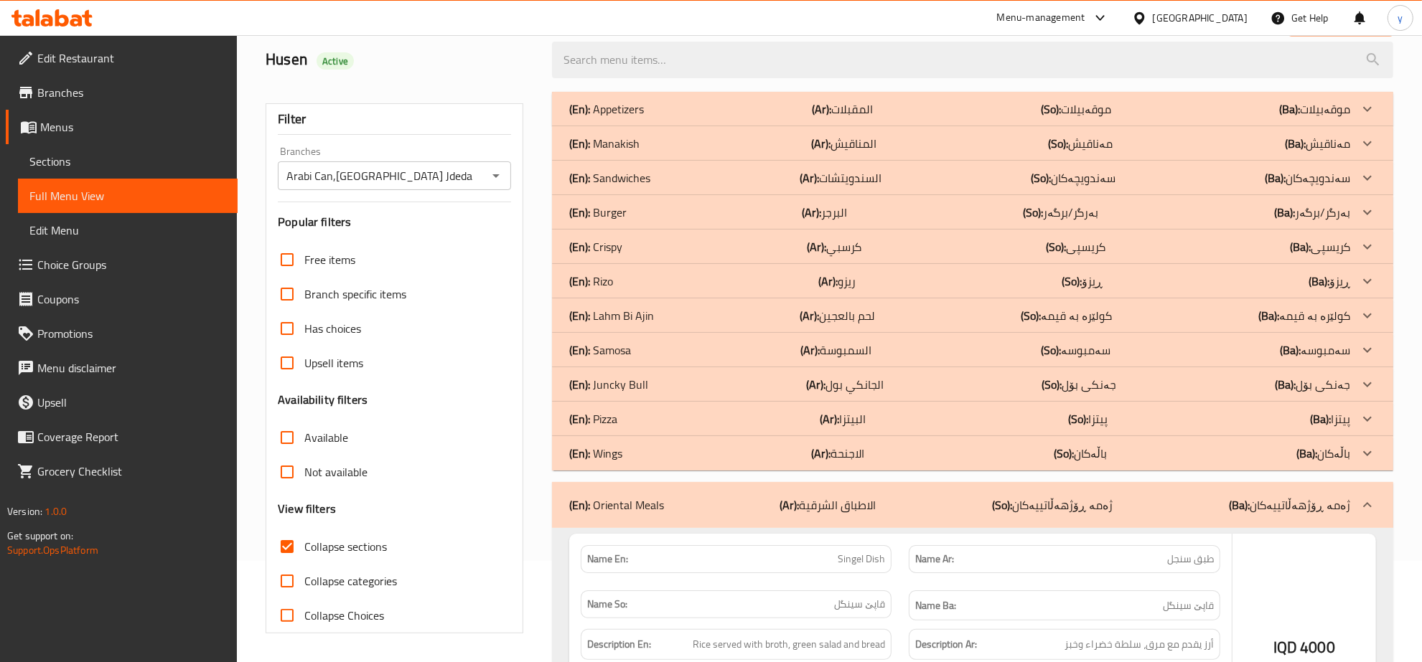
click at [637, 118] on div "(En): Wings (Ar): الاجنحة (So): باڵەکان (Ba): باڵەکان" at bounding box center [959, 108] width 781 height 17
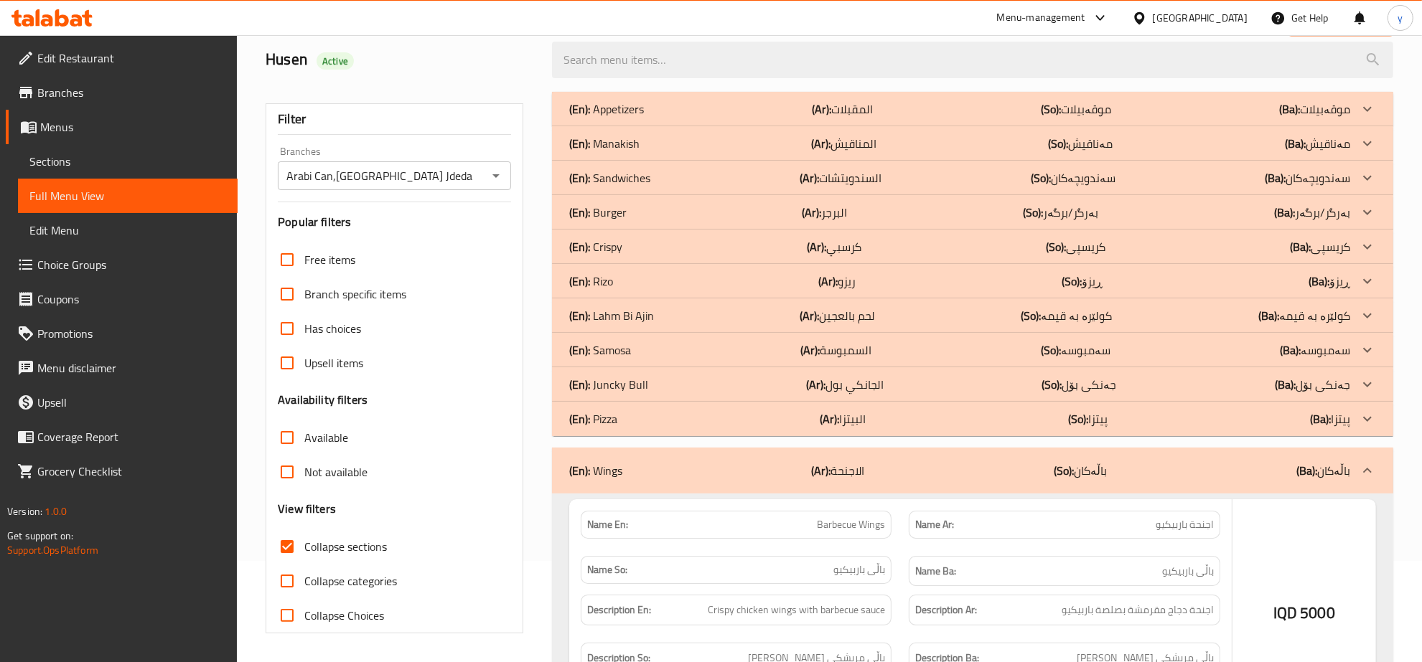
click at [632, 118] on div "(En): Pizza (Ar): البيتزا (So): پیتزا (Ba): پیتزا" at bounding box center [959, 108] width 781 height 17
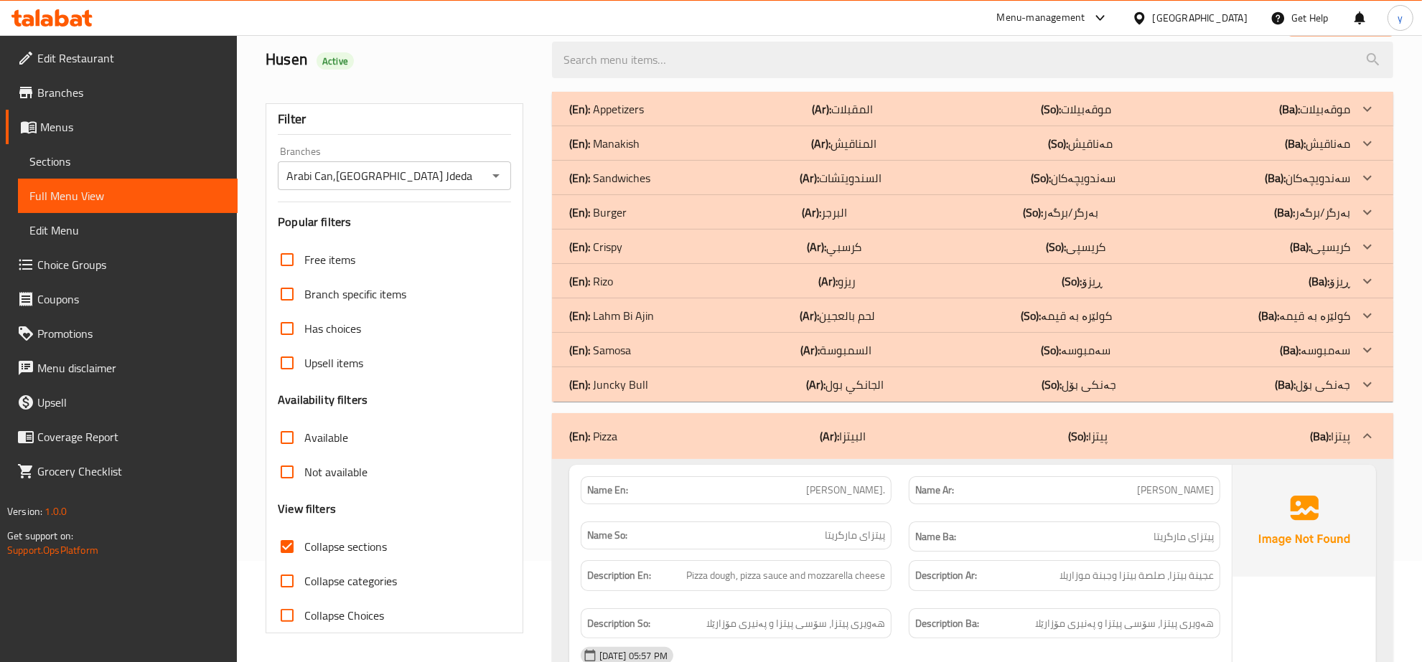
click at [637, 126] on div "(En): Juncky Bull (Ar): الجانكي بول (So): جەنکی بۆل (Ba): جەنکی بۆل" at bounding box center [972, 109] width 841 height 34
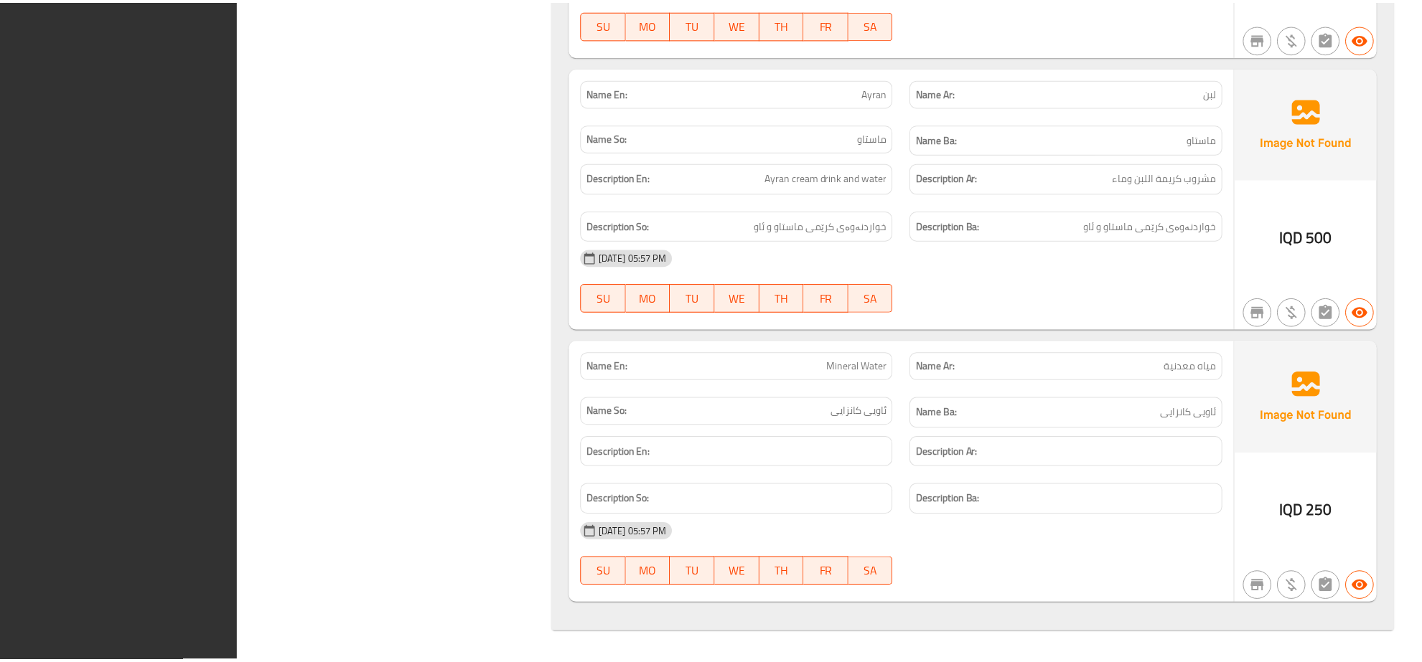
scroll to position [9345, 0]
